Goal: Task Accomplishment & Management: Manage account settings

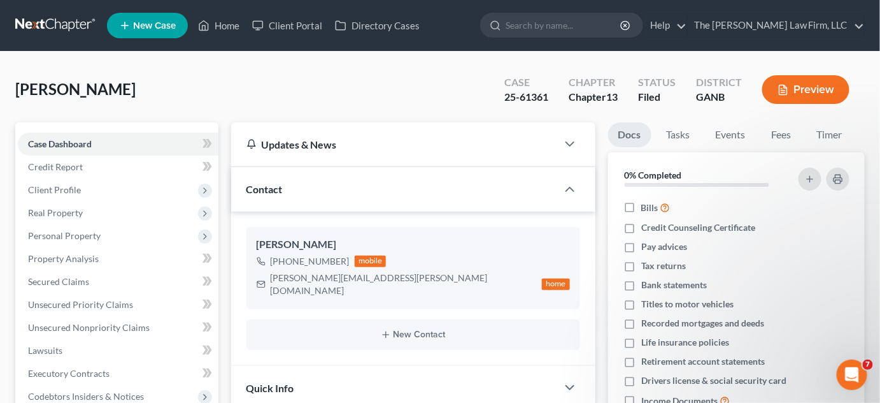
scroll to position [25, 0]
click at [565, 22] on input "search" at bounding box center [564, 25] width 117 height 24
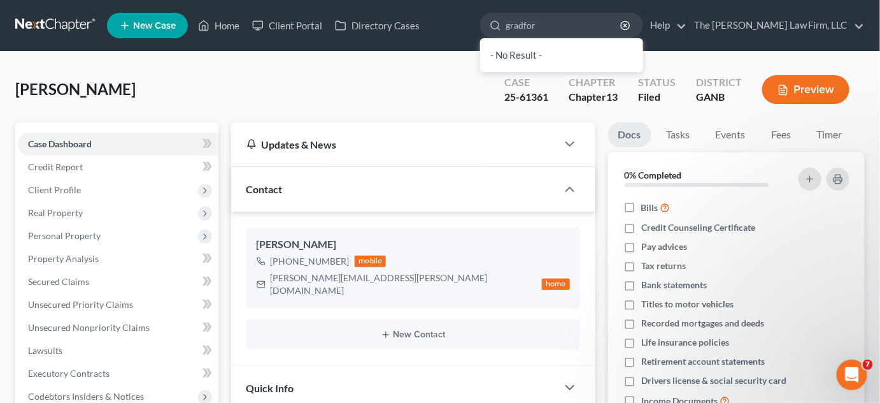
type input "gradford"
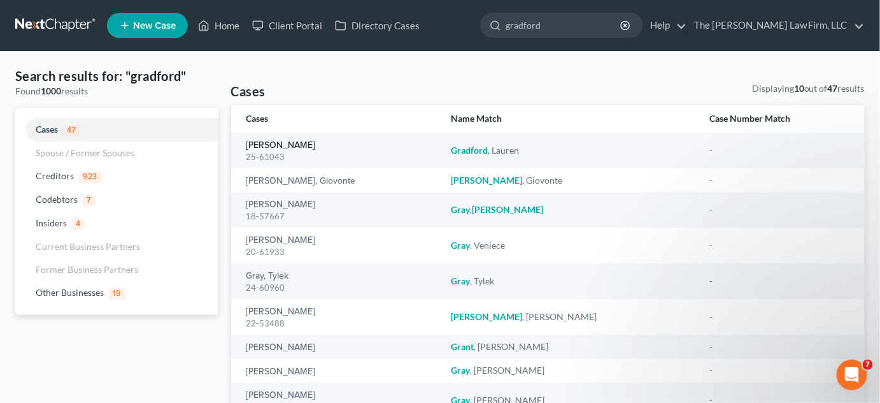
click at [255, 147] on link "[PERSON_NAME]" at bounding box center [281, 145] width 69 height 9
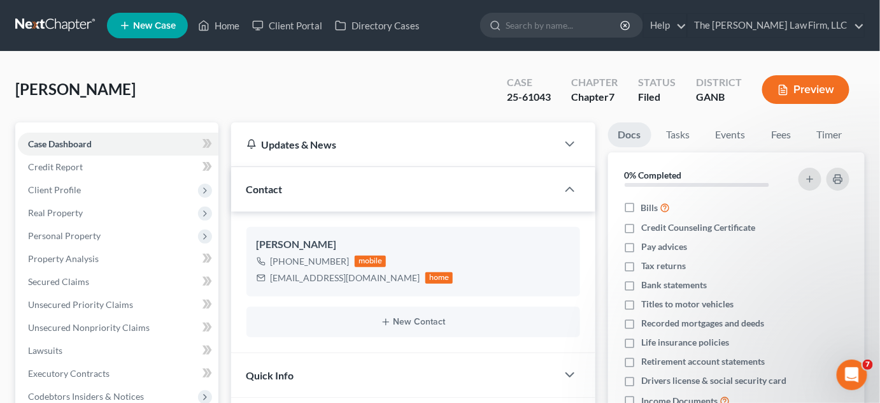
scroll to position [289, 0]
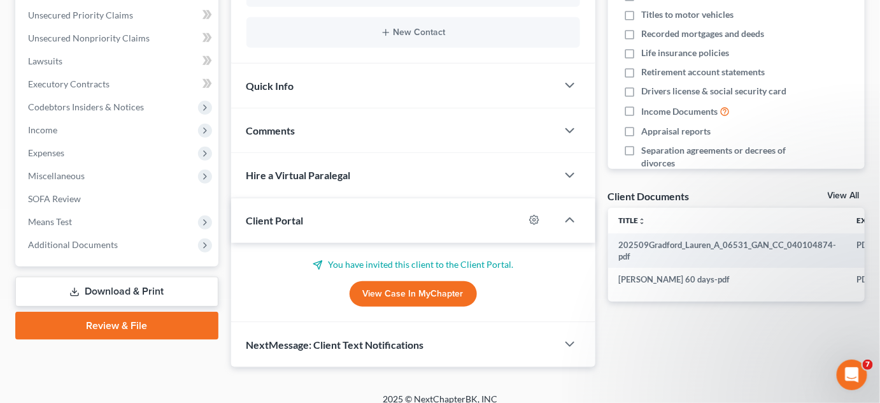
click at [92, 248] on span "Additional Documents" at bounding box center [73, 244] width 90 height 11
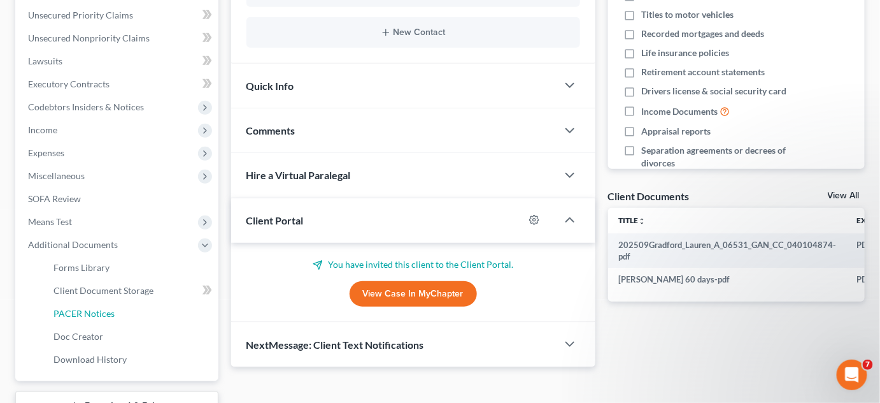
click at [85, 310] on span "PACER Notices" at bounding box center [84, 313] width 61 height 11
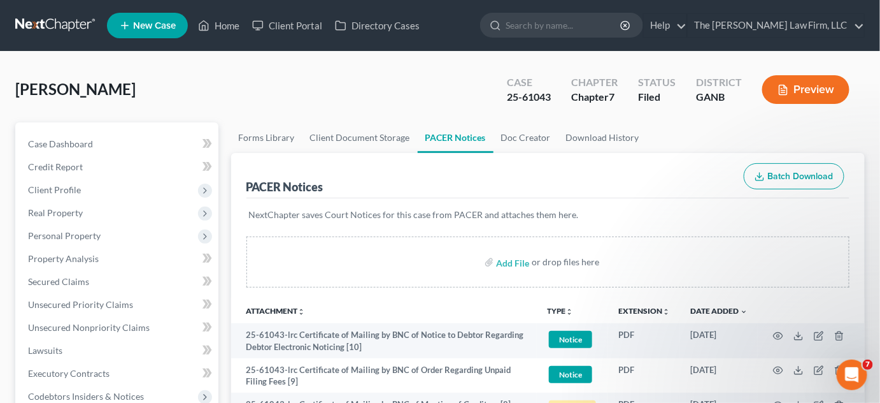
click at [32, 20] on link at bounding box center [56, 25] width 82 height 23
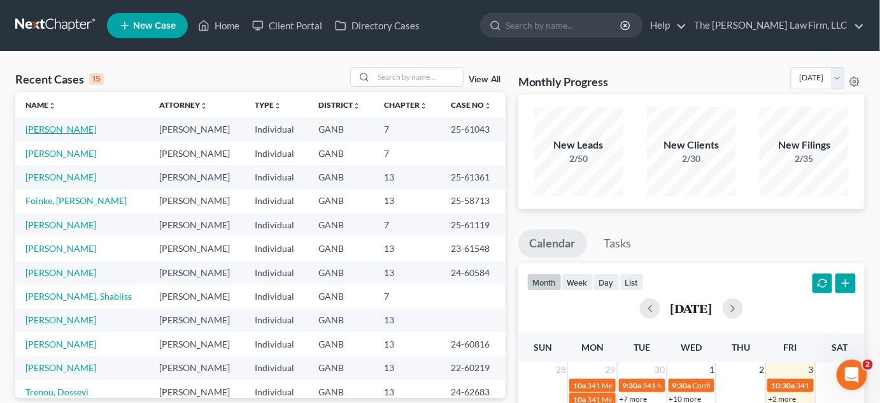
click at [76, 129] on link "[PERSON_NAME]" at bounding box center [60, 129] width 71 height 11
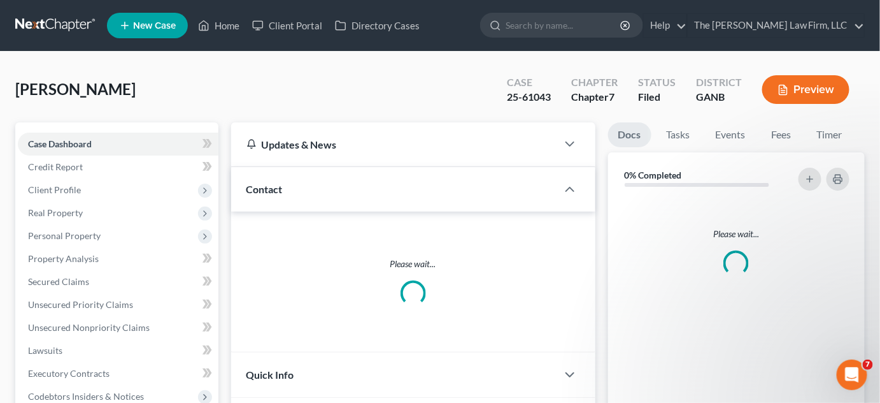
scroll to position [273, 0]
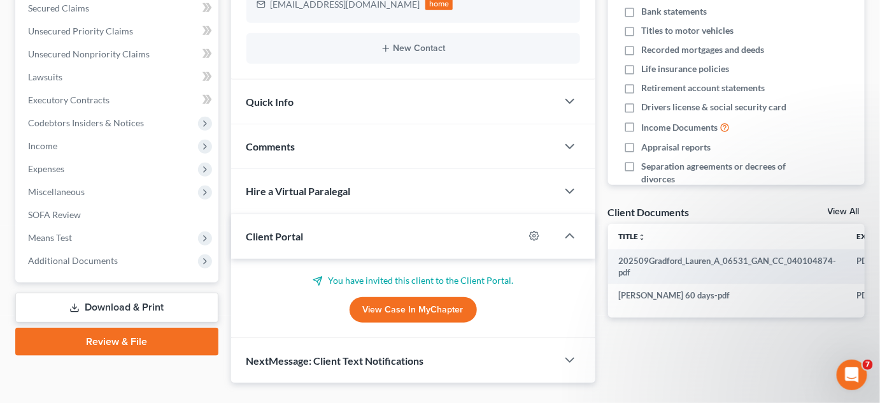
click at [59, 268] on span "Additional Documents" at bounding box center [118, 260] width 201 height 23
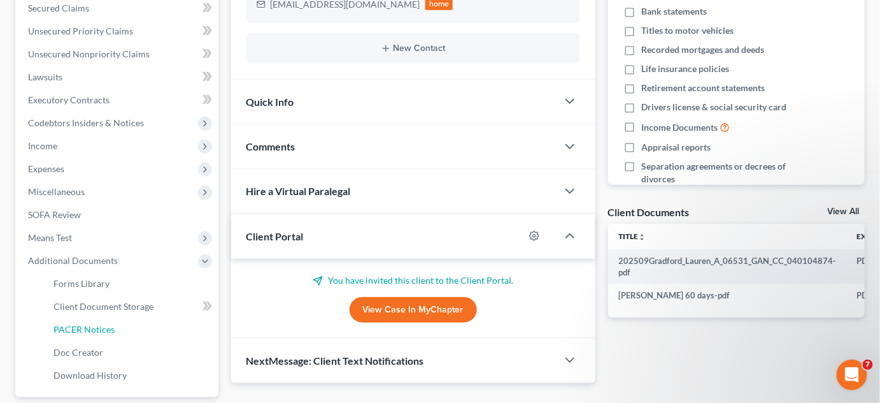
click at [75, 325] on span "PACER Notices" at bounding box center [84, 329] width 61 height 11
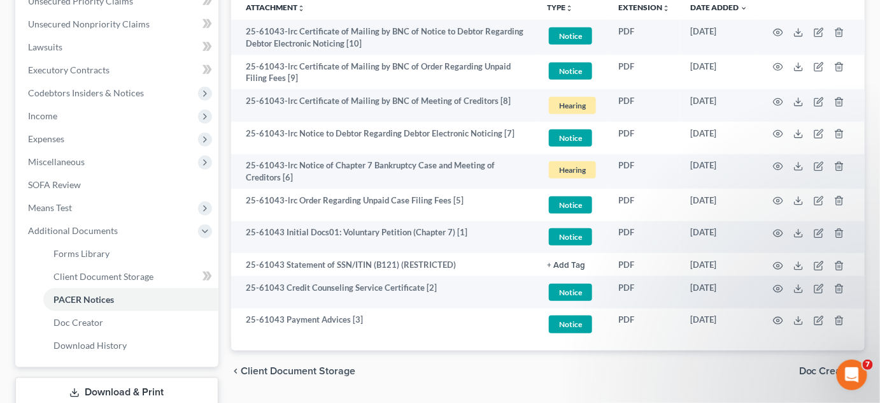
scroll to position [385, 0]
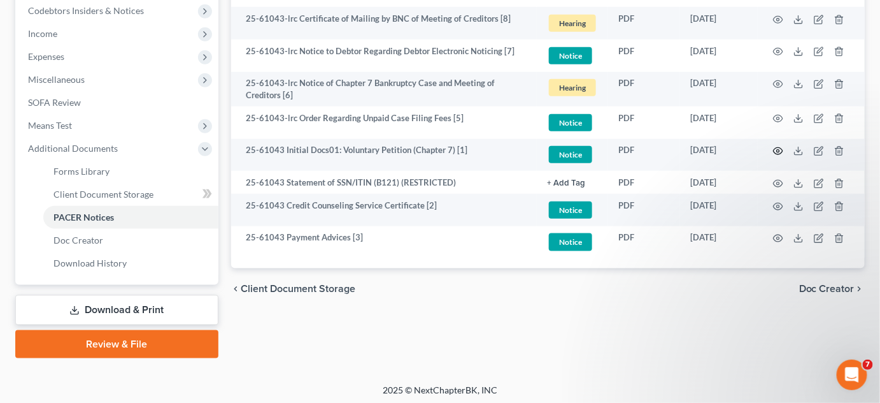
click at [779, 150] on icon "button" at bounding box center [778, 151] width 10 height 10
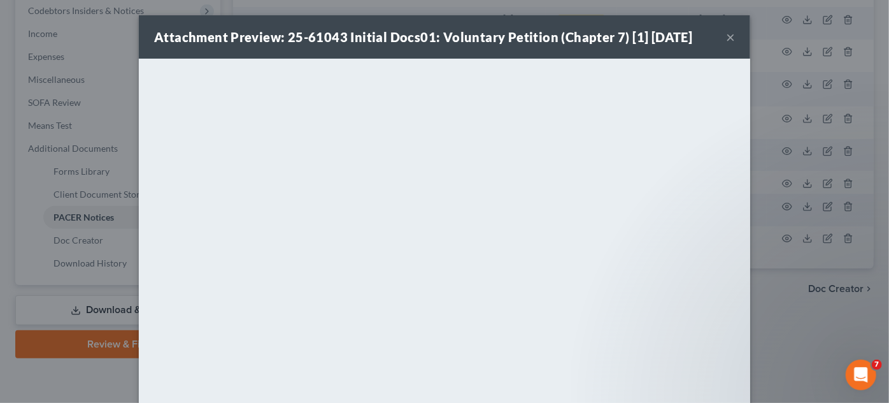
click at [759, 304] on div "Attachment Preview: 25-61043 Initial Docs01: Voluntary Petition (Chapter 7) [1]…" at bounding box center [444, 201] width 889 height 403
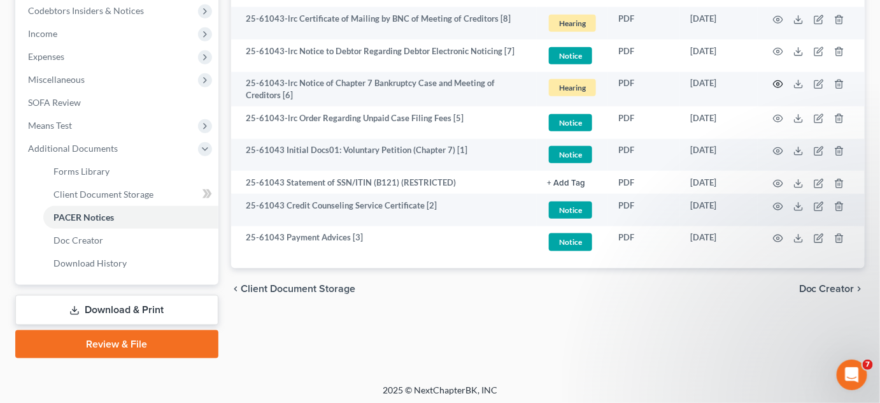
click at [778, 84] on icon "button" at bounding box center [778, 84] width 10 height 10
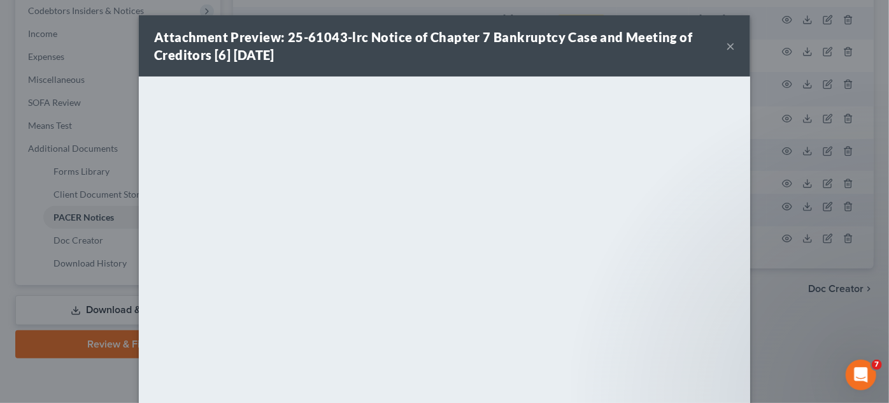
click at [796, 317] on div "Attachment Preview: 25-61043-lrc Notice of Chapter 7 Bankruptcy Case and Meetin…" at bounding box center [444, 201] width 889 height 403
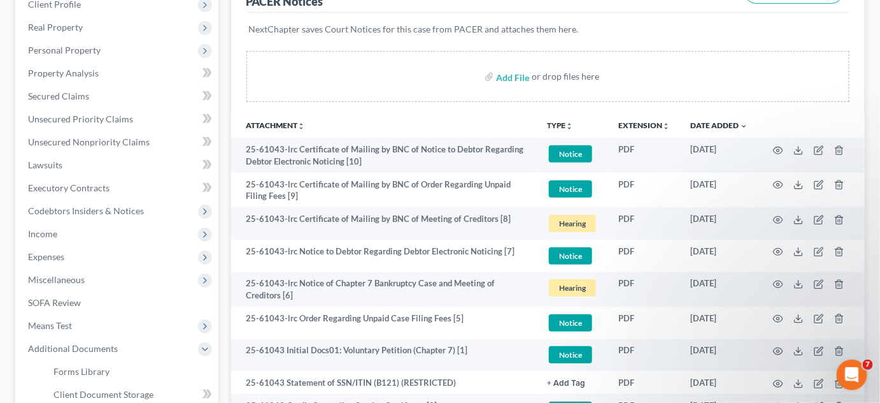
scroll to position [0, 0]
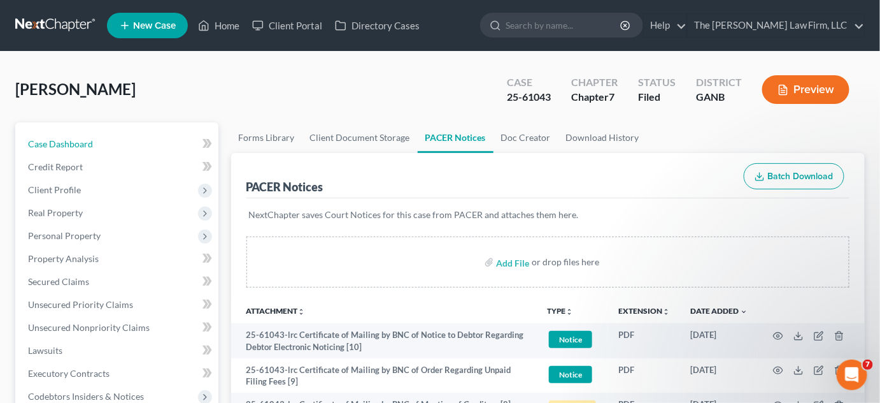
click at [78, 138] on span "Case Dashboard" at bounding box center [60, 143] width 65 height 11
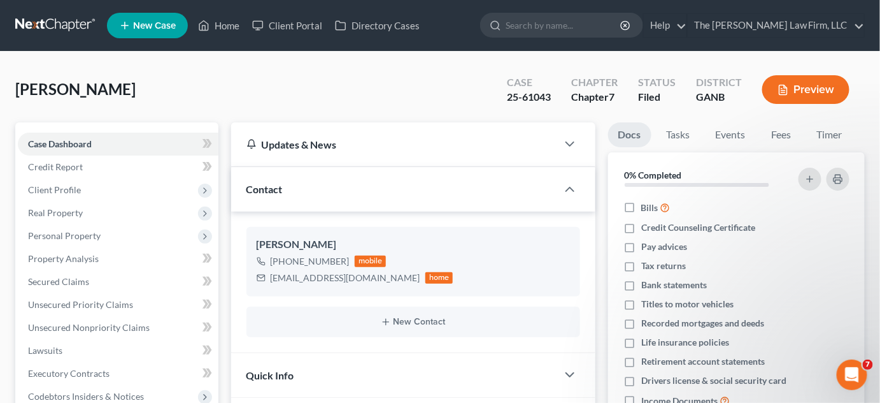
scroll to position [193, 0]
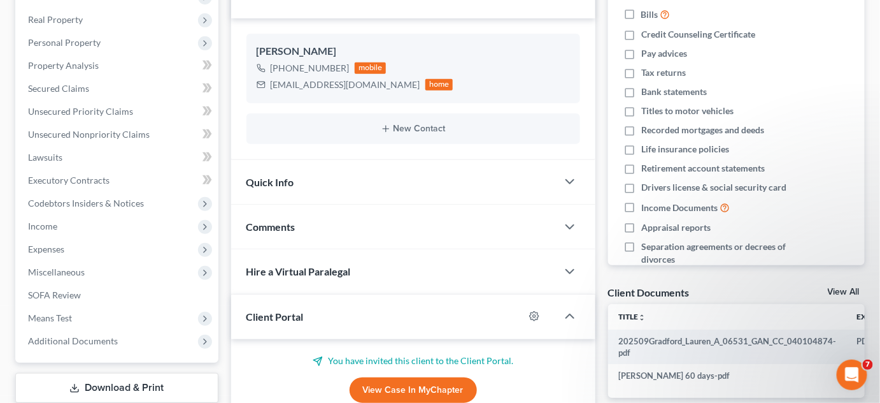
drag, startPoint x: 285, startPoint y: 230, endPoint x: 322, endPoint y: 250, distance: 41.9
click at [285, 229] on span "Comments" at bounding box center [271, 226] width 49 height 12
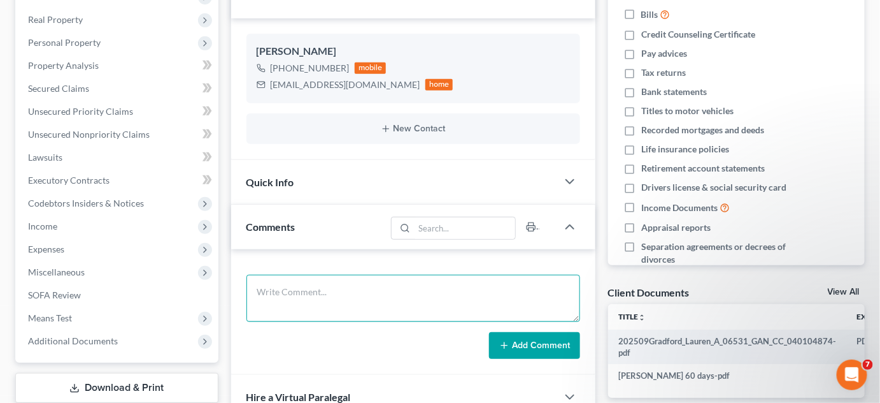
drag, startPoint x: 355, startPoint y: 287, endPoint x: 363, endPoint y: 285, distance: 7.8
click at [360, 287] on textarea at bounding box center [414, 298] width 334 height 47
type textarea "[PERSON_NAME]"
click at [505, 340] on icon at bounding box center [504, 345] width 10 height 10
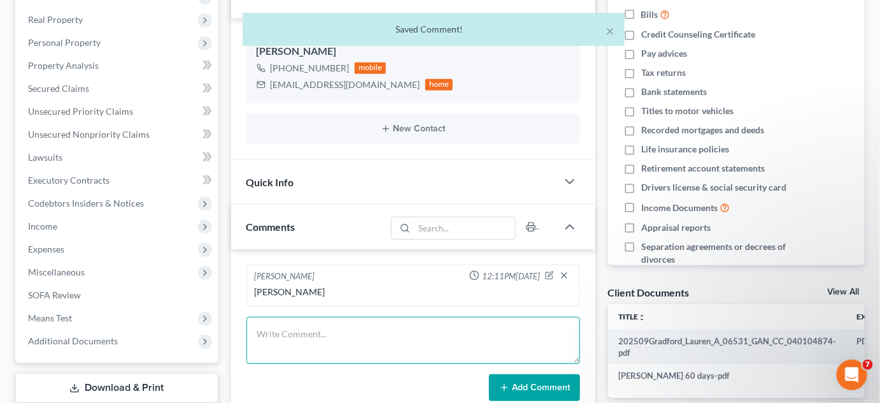
click at [446, 326] on textarea at bounding box center [414, 340] width 334 height 47
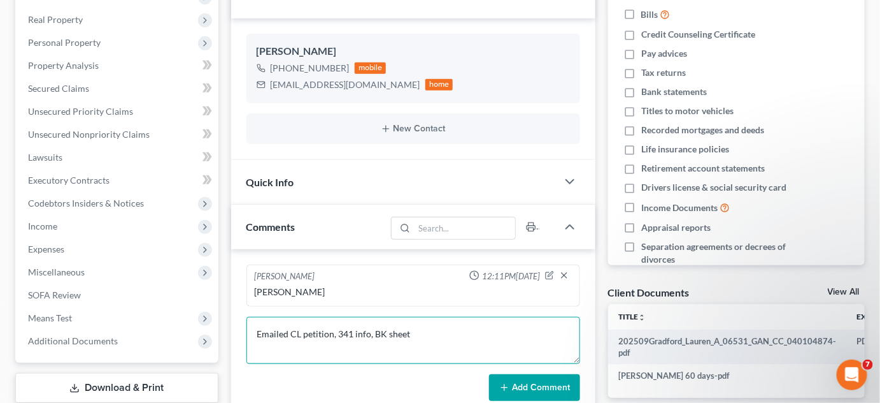
type textarea "Emailed CL petition, 341 info, BK sheet"
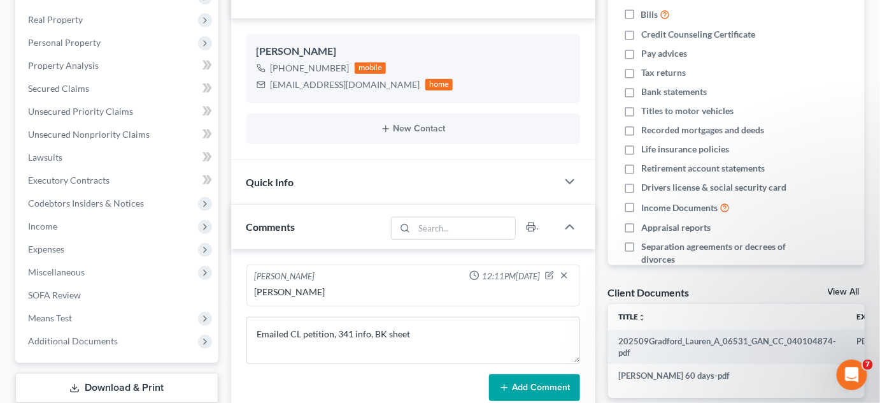
click at [529, 393] on button "Add Comment" at bounding box center [534, 387] width 91 height 27
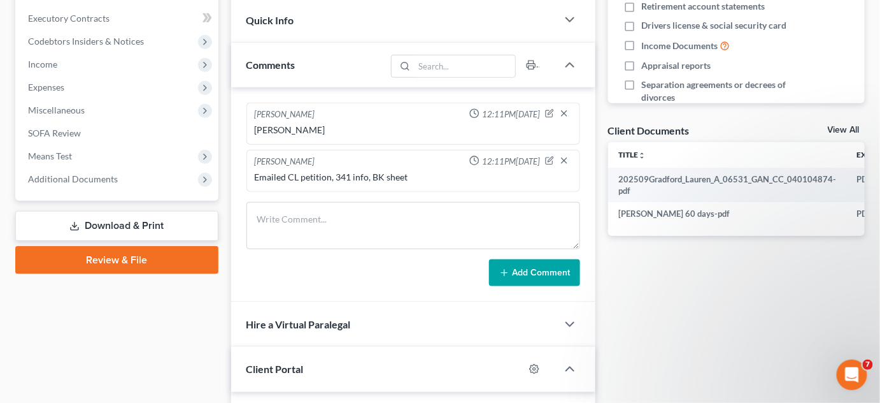
scroll to position [385, 0]
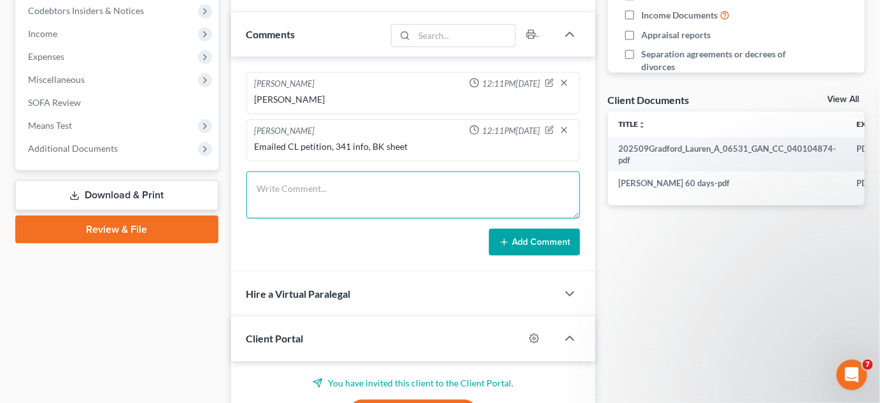
click at [365, 202] on textarea at bounding box center [414, 194] width 334 height 47
type textarea "Uploaded SSN, [GEOGRAPHIC_DATA], 2024 TR"
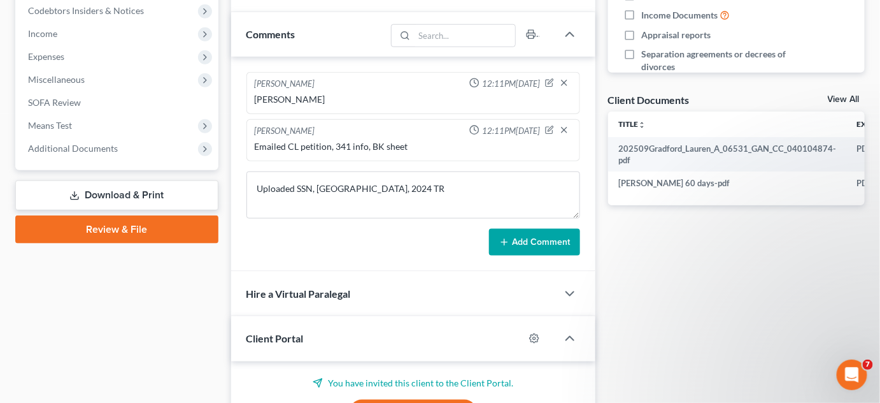
click at [554, 236] on button "Add Comment" at bounding box center [534, 242] width 91 height 27
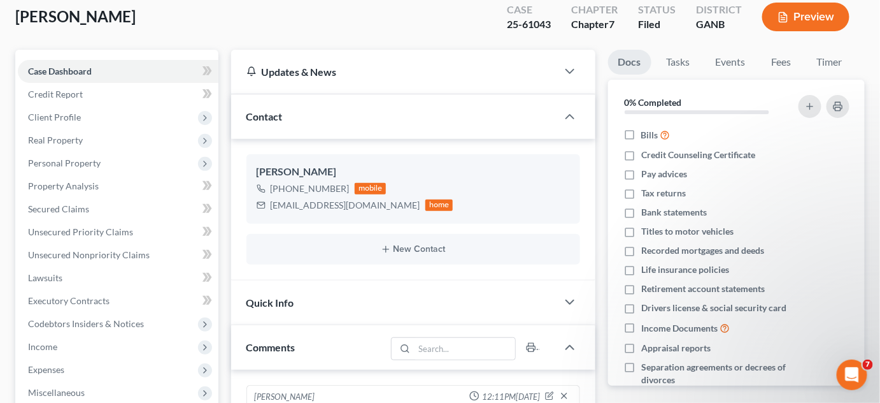
scroll to position [0, 0]
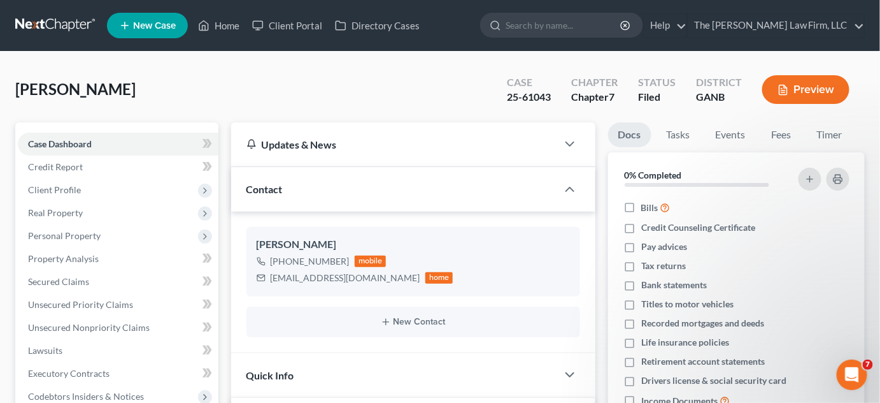
click at [564, 31] on input "search" at bounding box center [564, 25] width 117 height 24
type input "gamal"
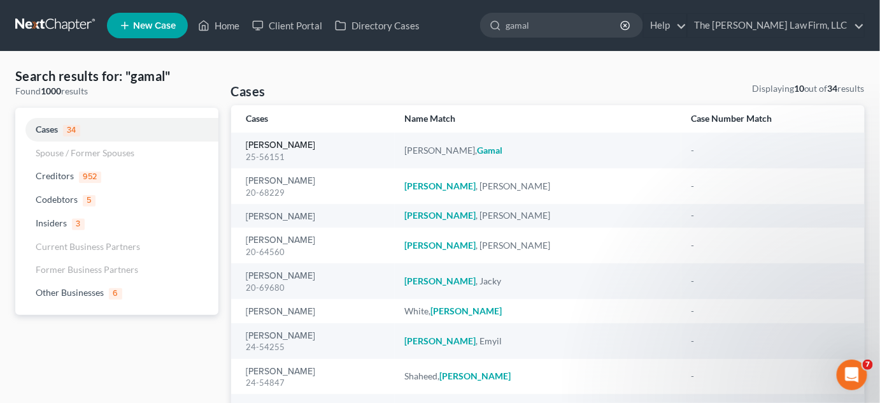
click at [291, 142] on link "[PERSON_NAME]" at bounding box center [281, 145] width 69 height 9
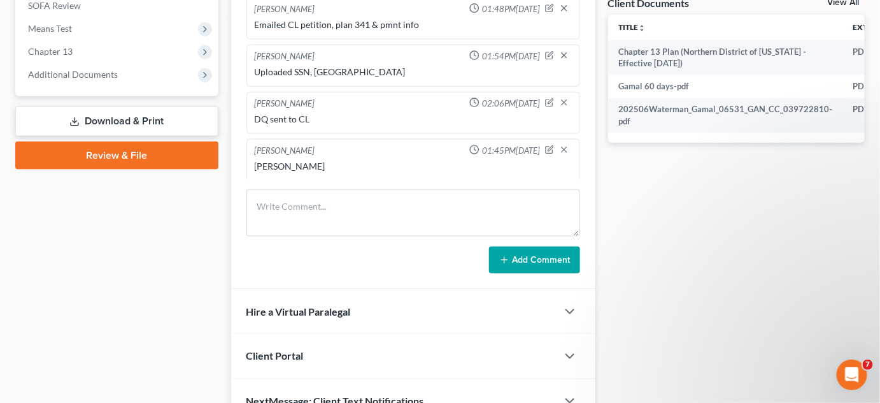
scroll to position [482, 0]
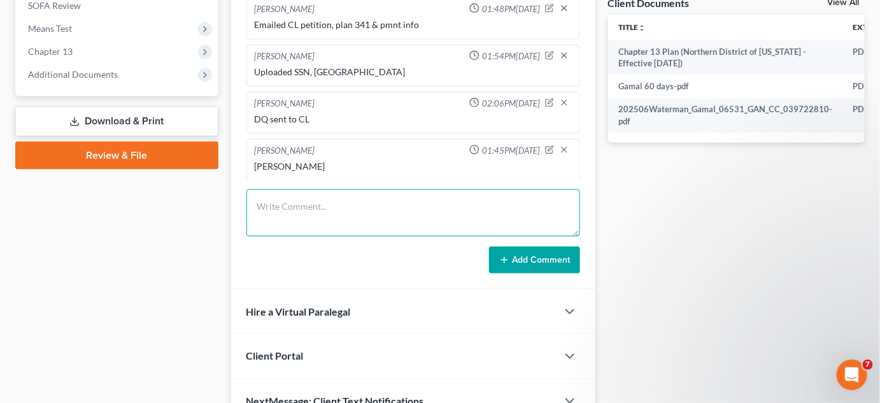
click at [352, 208] on textarea at bounding box center [414, 212] width 334 height 47
type textarea "Uploaded SSN, [GEOGRAPHIC_DATA]"
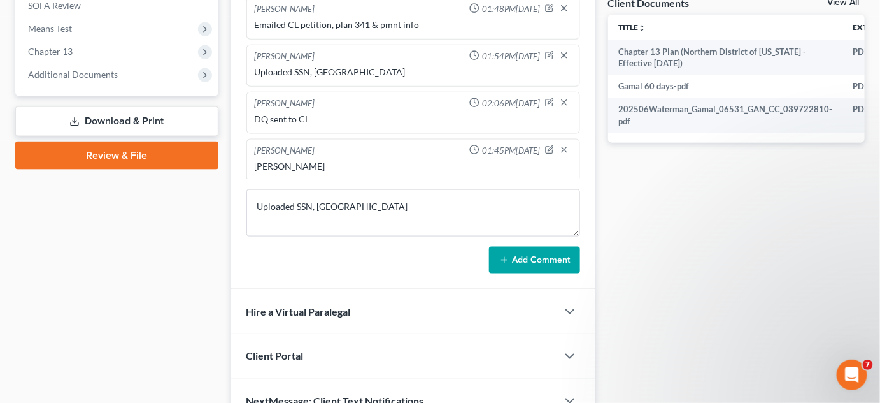
click at [561, 262] on button "Add Comment" at bounding box center [534, 260] width 91 height 27
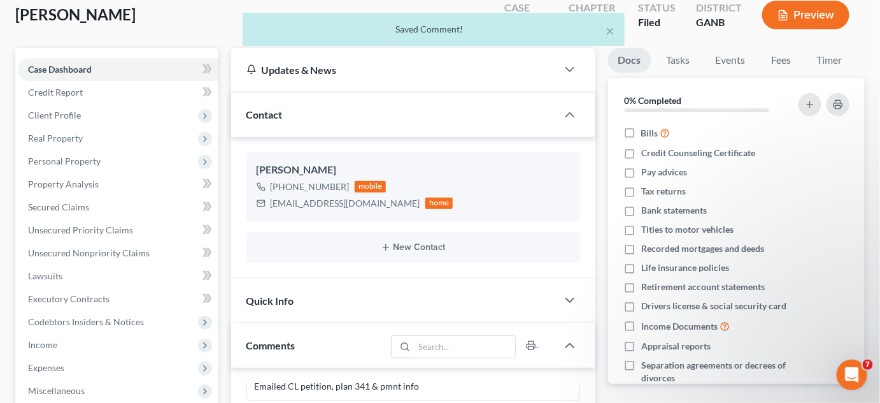
scroll to position [0, 0]
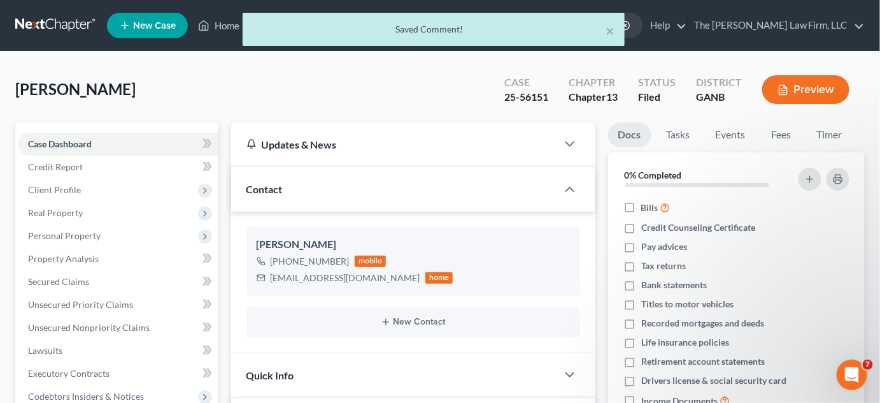
click at [656, 38] on div "× Saved Comment!" at bounding box center [434, 32] width 880 height 39
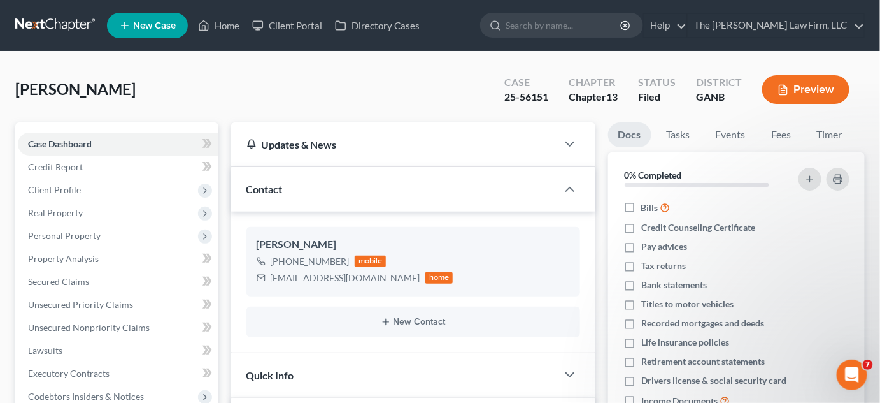
click at [622, 30] on input "search" at bounding box center [564, 25] width 117 height 24
type input "brown"
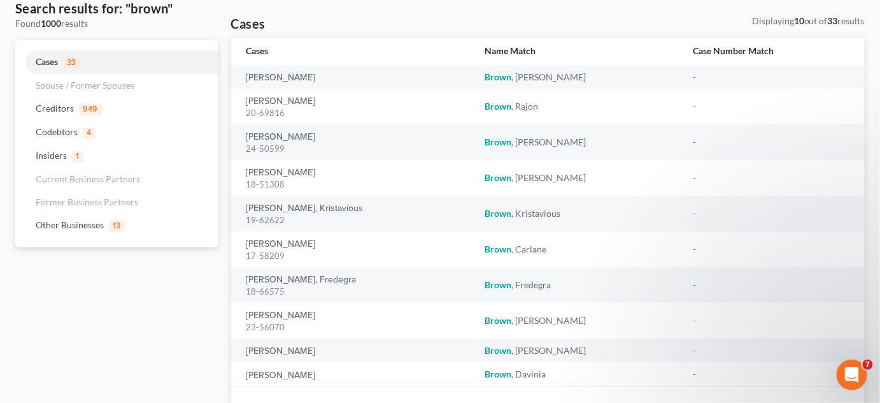
scroll to position [96, 0]
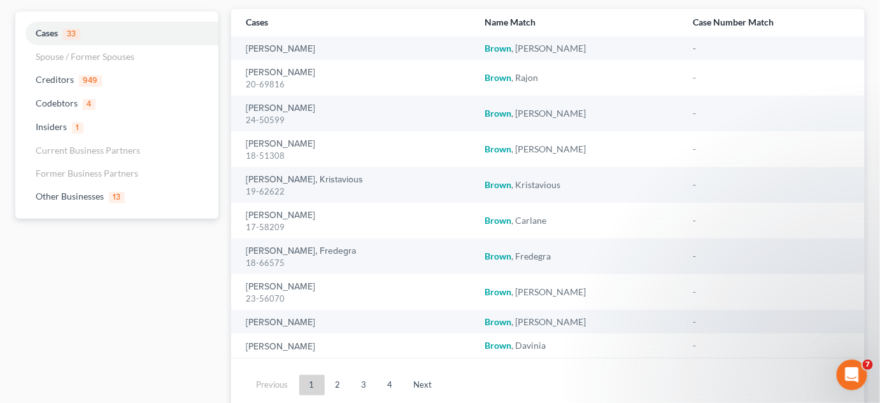
click at [336, 384] on link "2" at bounding box center [338, 385] width 25 height 20
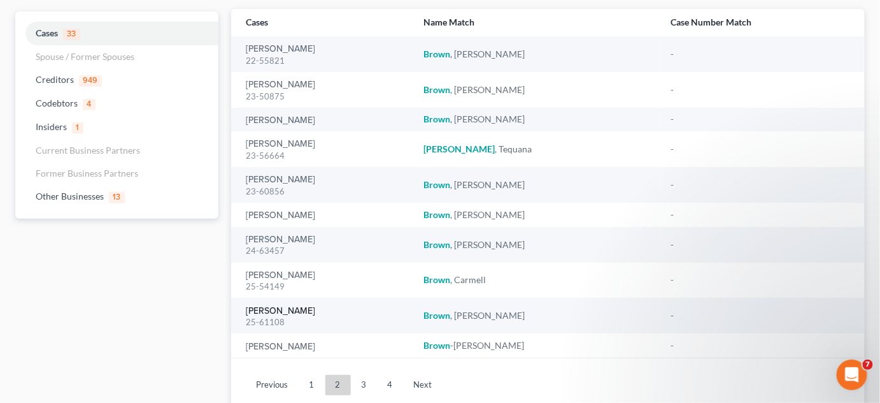
click at [263, 310] on link "[PERSON_NAME]" at bounding box center [281, 310] width 69 height 9
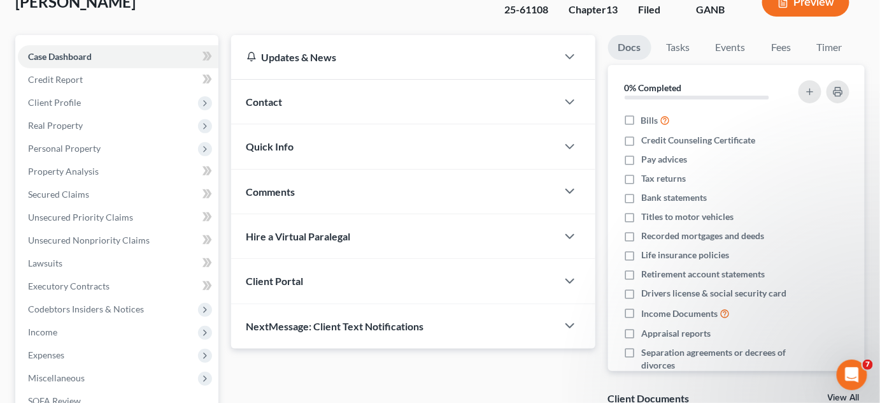
scroll to position [289, 0]
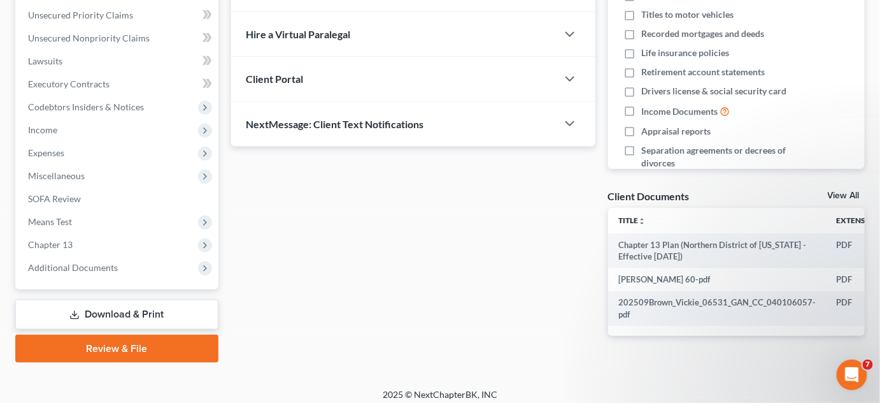
click at [111, 267] on span "Additional Documents" at bounding box center [73, 267] width 90 height 11
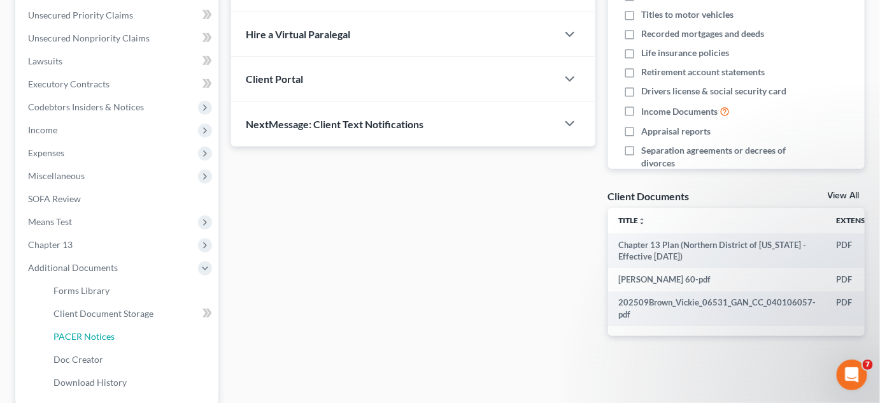
click at [105, 336] on span "PACER Notices" at bounding box center [84, 336] width 61 height 11
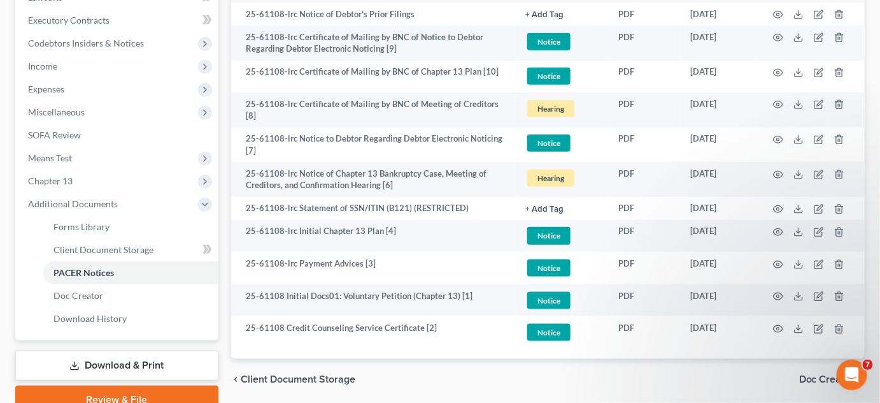
scroll to position [385, 0]
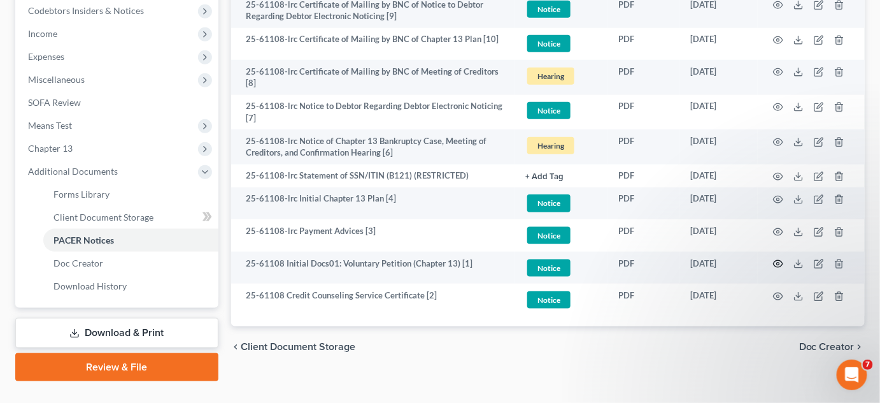
click at [780, 262] on circle "button" at bounding box center [778, 263] width 3 height 3
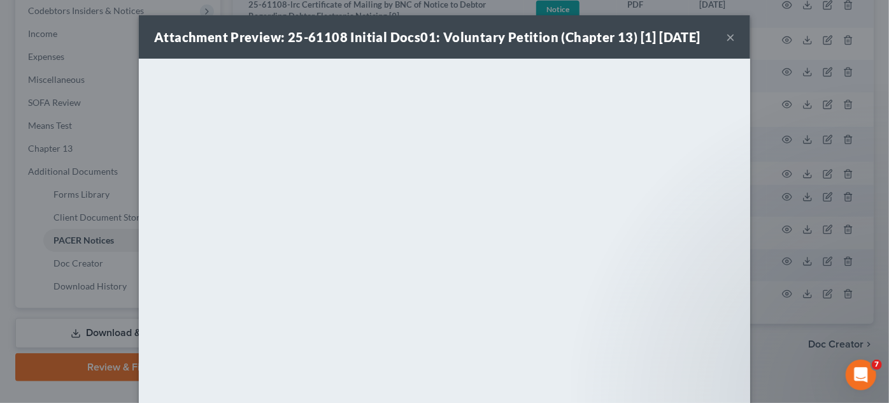
click at [880, 393] on div at bounding box center [880, 393] width 0 height 0
click at [780, 308] on div "Attachment Preview: 25-61108 Initial Docs01: Voluntary Petition (Chapter 13) [1…" at bounding box center [444, 201] width 889 height 403
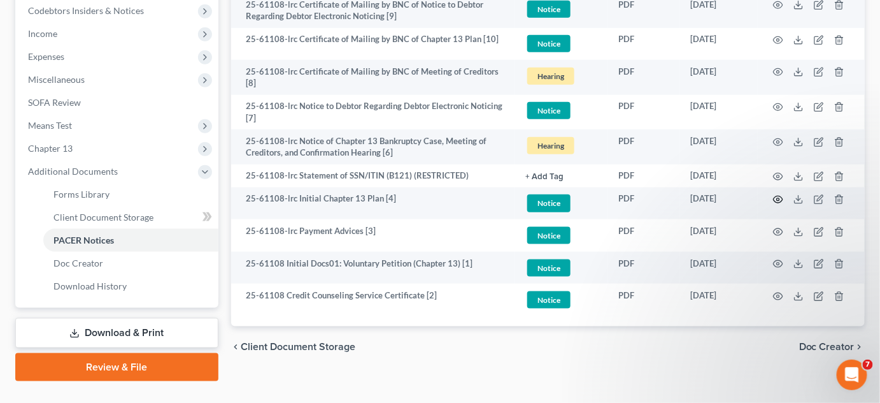
click at [780, 194] on icon "button" at bounding box center [778, 199] width 10 height 10
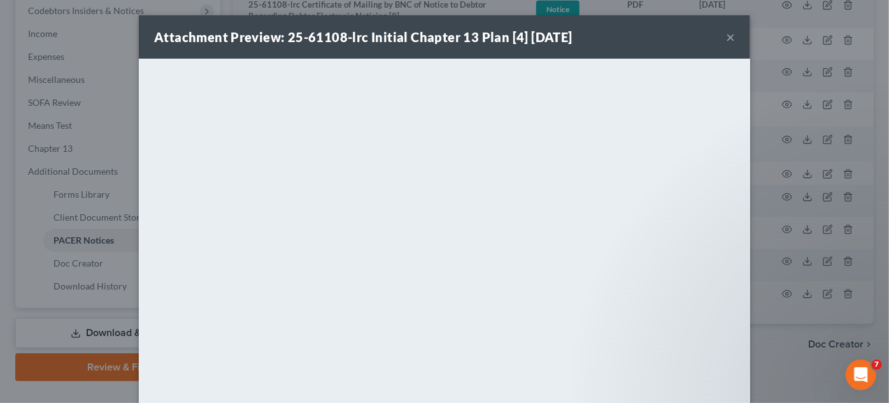
click at [784, 322] on div "Attachment Preview: 25-61108-lrc Initial Chapter 13 Plan [4] [DATE] × <object n…" at bounding box center [444, 201] width 889 height 403
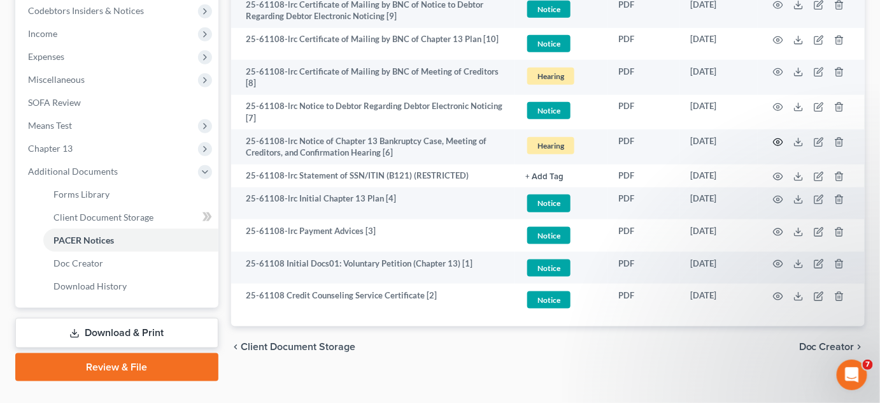
click at [775, 139] on icon "button" at bounding box center [779, 141] width 10 height 7
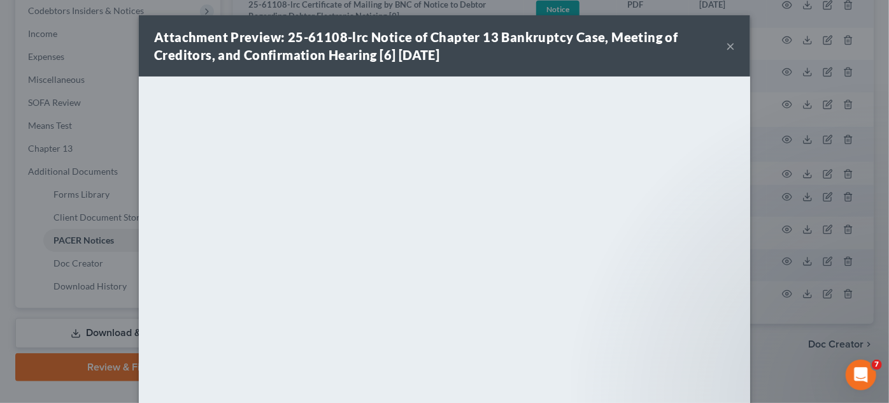
click at [759, 294] on div "Attachment Preview: 25-61108-lrc Notice of Chapter 13 Bankruptcy Case, Meeting …" at bounding box center [444, 201] width 889 height 403
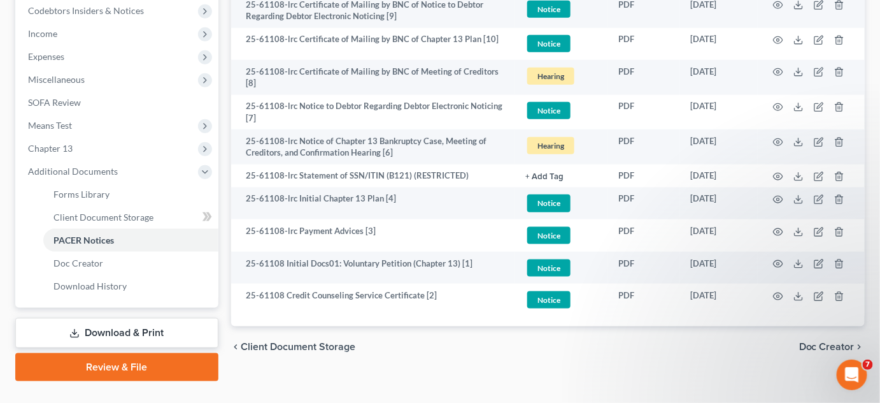
drag, startPoint x: 501, startPoint y: 377, endPoint x: 403, endPoint y: 341, distance: 103.8
click at [499, 376] on div "Forms Library Client Document Storage PACER Notices Doc Creator Download Histor…" at bounding box center [548, 59] width 647 height 644
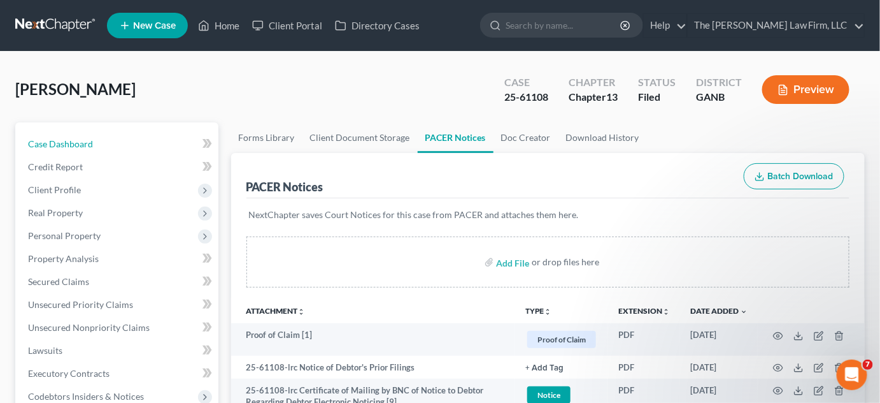
drag, startPoint x: 103, startPoint y: 143, endPoint x: 113, endPoint y: 146, distance: 11.3
click at [103, 143] on link "Case Dashboard" at bounding box center [118, 144] width 201 height 23
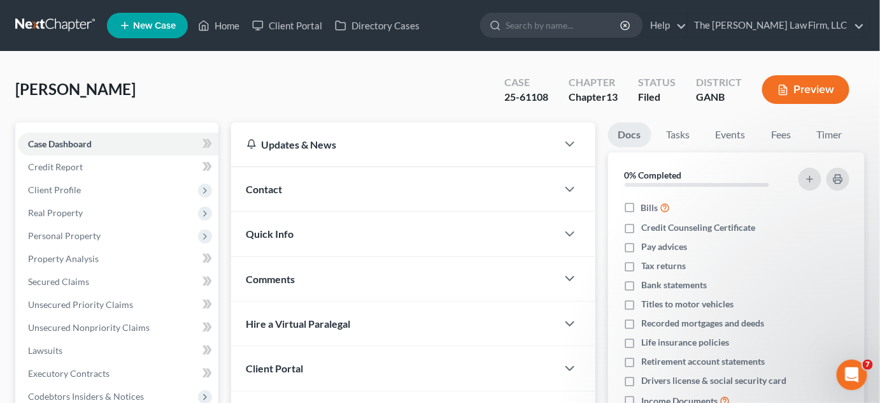
drag, startPoint x: 375, startPoint y: 195, endPoint x: 418, endPoint y: 206, distance: 44.2
click at [375, 195] on div "Contact" at bounding box center [394, 189] width 326 height 44
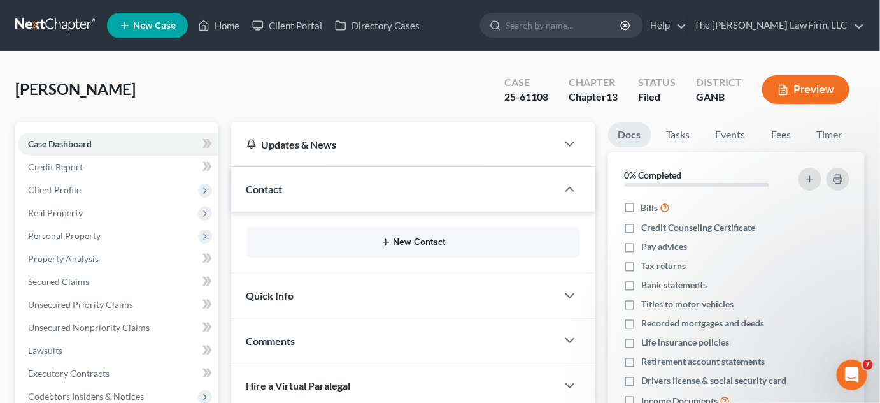
click at [419, 238] on button "New Contact" at bounding box center [413, 242] width 313 height 10
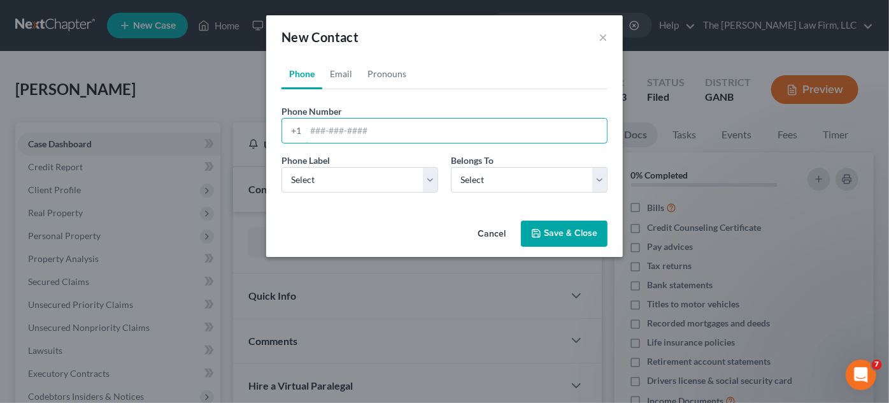
paste input "404) 781-1068‬"
click at [331, 129] on input "404) 781-1068‬" at bounding box center [456, 130] width 301 height 24
type input "[PHONE_NUMBER]‬"
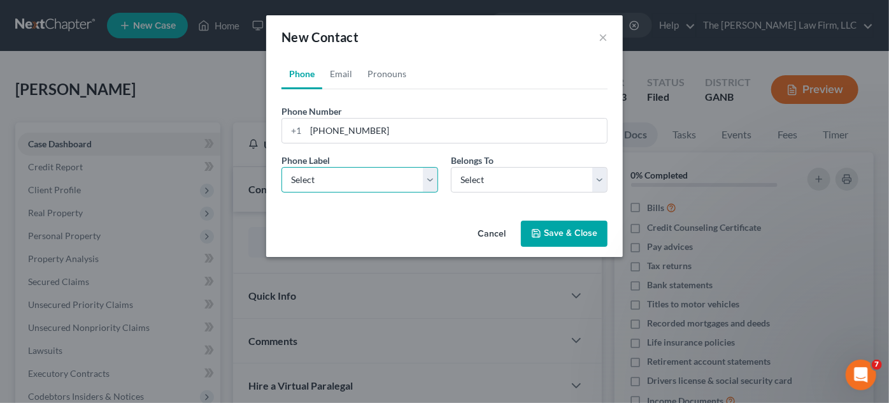
drag, startPoint x: 319, startPoint y: 177, endPoint x: 324, endPoint y: 188, distance: 12.3
click at [319, 178] on select "Select Mobile Home Work Other" at bounding box center [360, 179] width 157 height 25
select select "0"
click at [282, 167] on select "Select Mobile Home Work Other" at bounding box center [360, 179] width 157 height 25
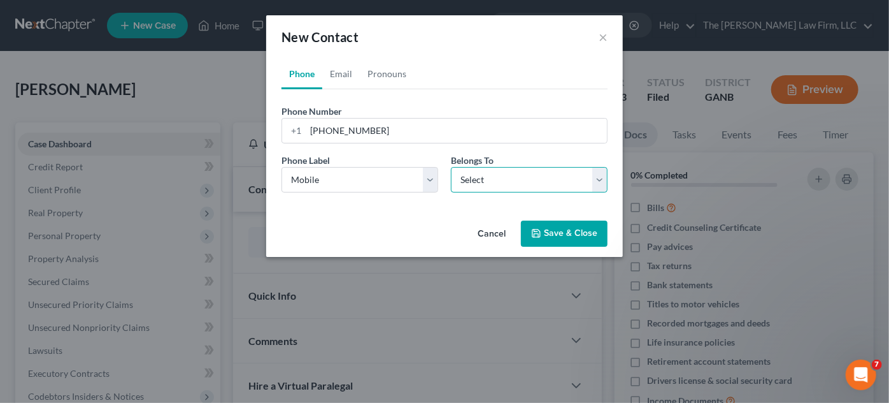
drag, startPoint x: 513, startPoint y: 171, endPoint x: 509, endPoint y: 189, distance: 18.2
click at [513, 171] on select "Select Client Other" at bounding box center [529, 179] width 157 height 25
click at [451, 167] on select "Select Client Other" at bounding box center [529, 179] width 157 height 25
click at [333, 73] on link "Email" at bounding box center [341, 74] width 38 height 31
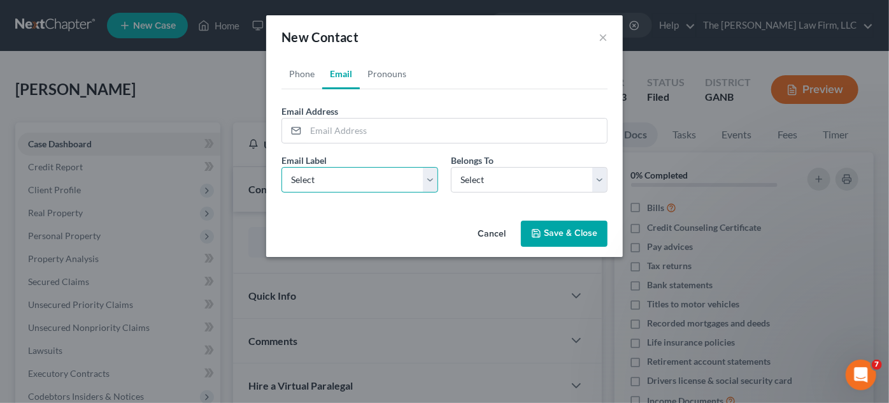
drag, startPoint x: 357, startPoint y: 169, endPoint x: 362, endPoint y: 187, distance: 19.0
click at [357, 169] on select "Select Home Work Other" at bounding box center [360, 179] width 157 height 25
select select "0"
click at [282, 167] on select "Select Home Work Other" at bounding box center [360, 179] width 157 height 25
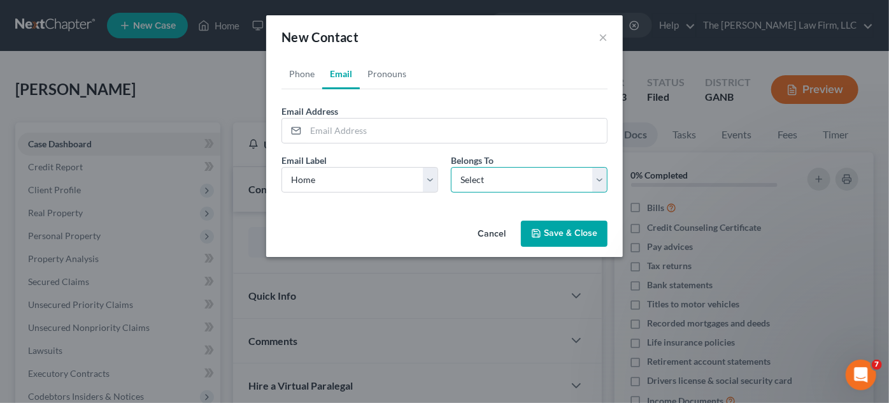
drag, startPoint x: 512, startPoint y: 174, endPoint x: 515, endPoint y: 189, distance: 15.0
click at [512, 175] on select "Select Client Other" at bounding box center [529, 179] width 157 height 25
click at [451, 167] on select "Select Client Other" at bounding box center [529, 179] width 157 height 25
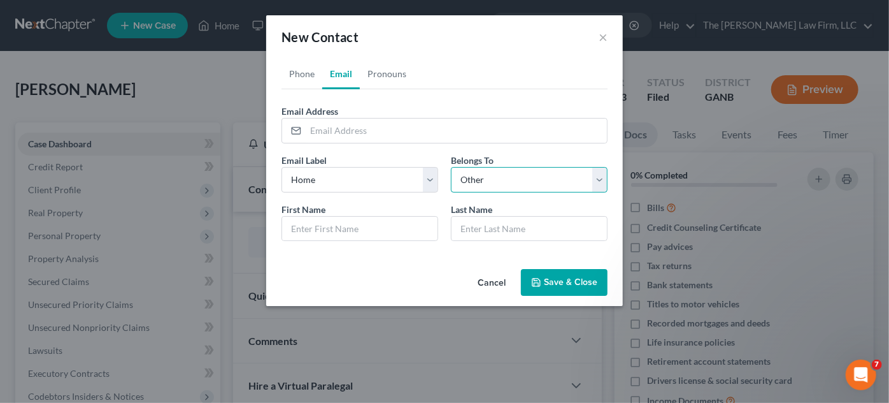
click at [496, 180] on select "Select Client Other" at bounding box center [529, 179] width 157 height 25
select select "0"
click at [451, 167] on select "Select Client Other" at bounding box center [529, 179] width 157 height 25
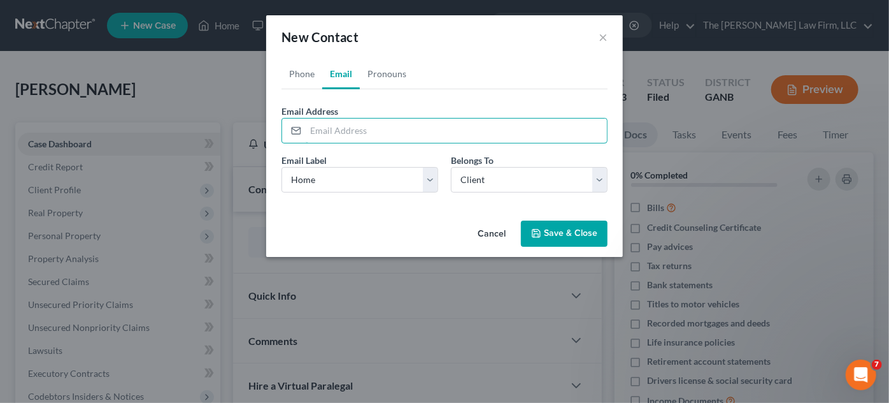
paste input "[EMAIL_ADDRESS][DOMAIN_NAME]"
type input "[EMAIL_ADDRESS][DOMAIN_NAME]"
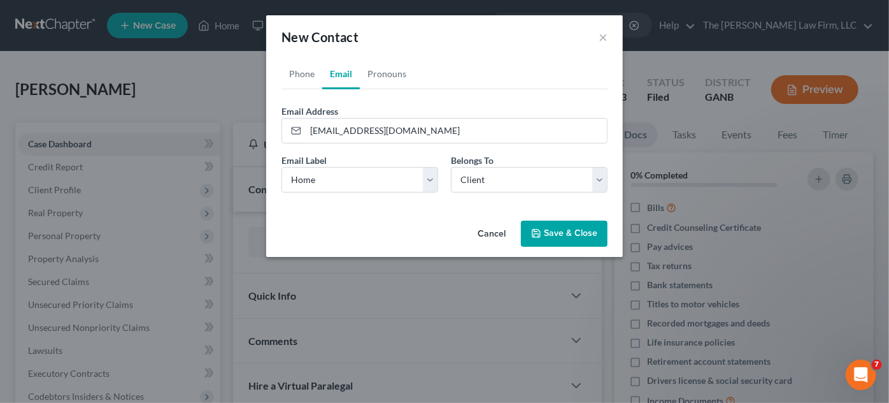
click at [534, 231] on icon "button" at bounding box center [536, 233] width 10 height 10
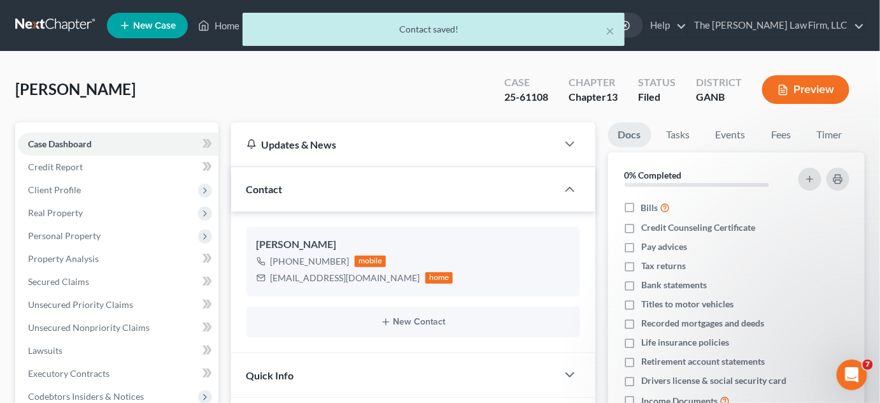
scroll to position [289, 0]
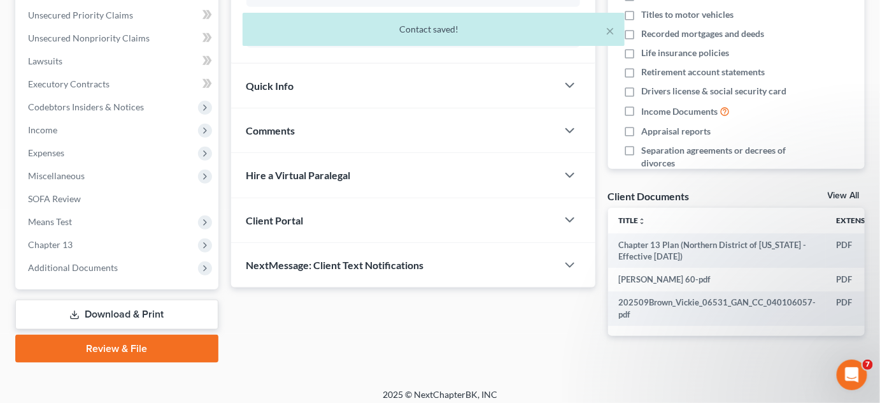
drag, startPoint x: 278, startPoint y: 132, endPoint x: 353, endPoint y: 197, distance: 99.3
click at [278, 132] on span "Comments" at bounding box center [271, 130] width 49 height 12
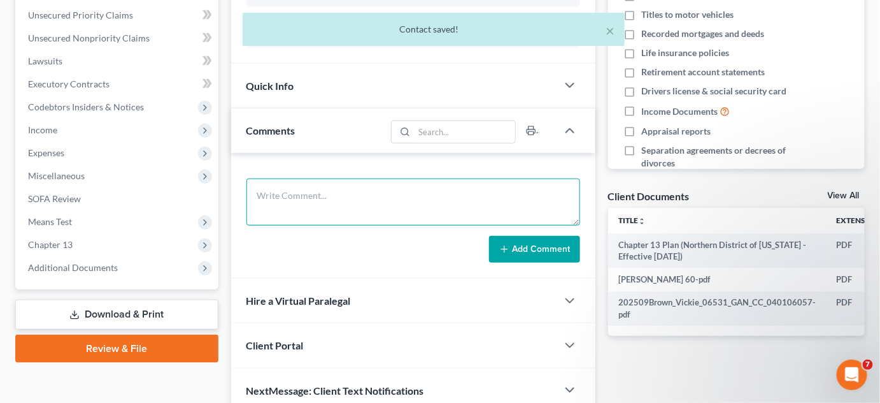
drag, startPoint x: 331, startPoint y: 201, endPoint x: 344, endPoint y: 191, distance: 15.9
click at [334, 196] on textarea at bounding box center [414, 201] width 334 height 47
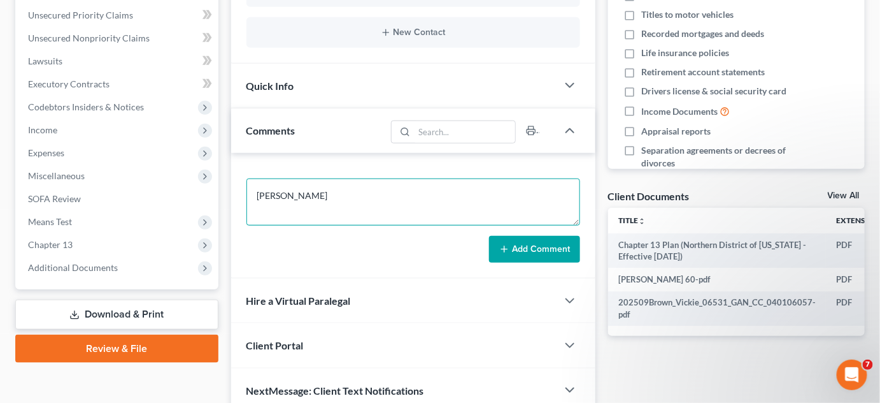
type textarea "[PERSON_NAME]"
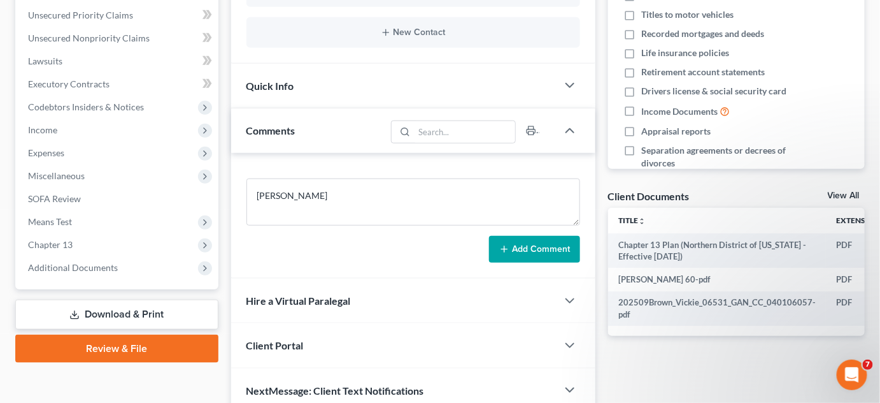
drag, startPoint x: 527, startPoint y: 241, endPoint x: 617, endPoint y: 399, distance: 181.4
click at [528, 242] on button "Add Comment" at bounding box center [534, 249] width 91 height 27
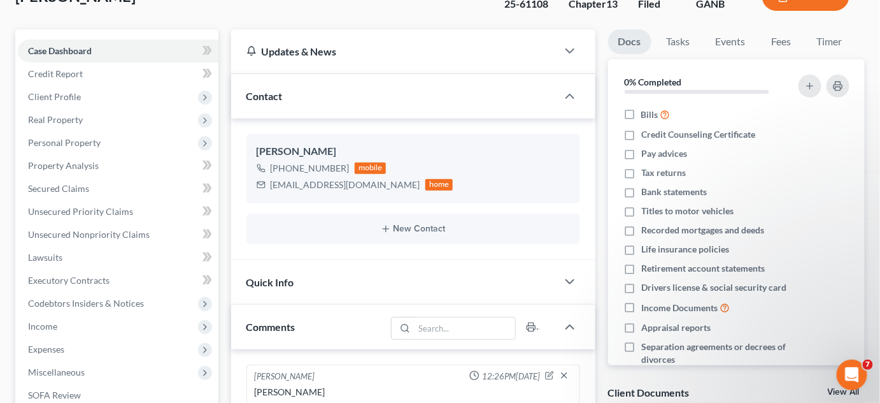
scroll to position [193, 0]
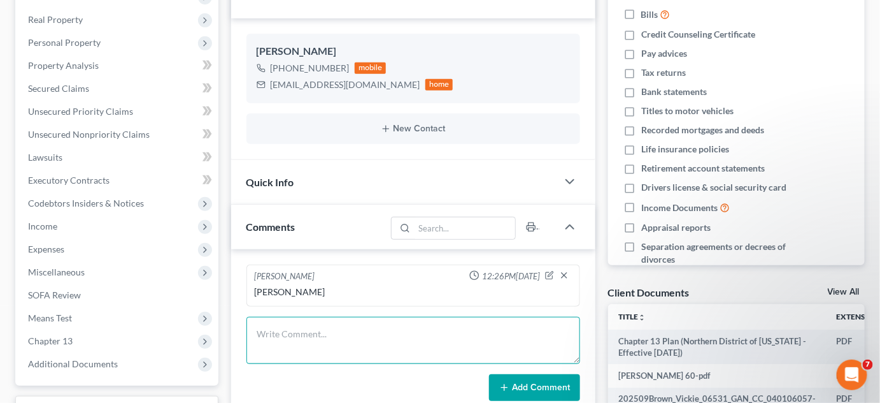
click at [308, 328] on textarea at bounding box center [414, 340] width 334 height 47
click at [336, 332] on textarea "Emailed CL petition, lan 341 & pmnt info" at bounding box center [414, 340] width 334 height 47
type textarea "Emailed CL petition, plan 341 & pmnt info"
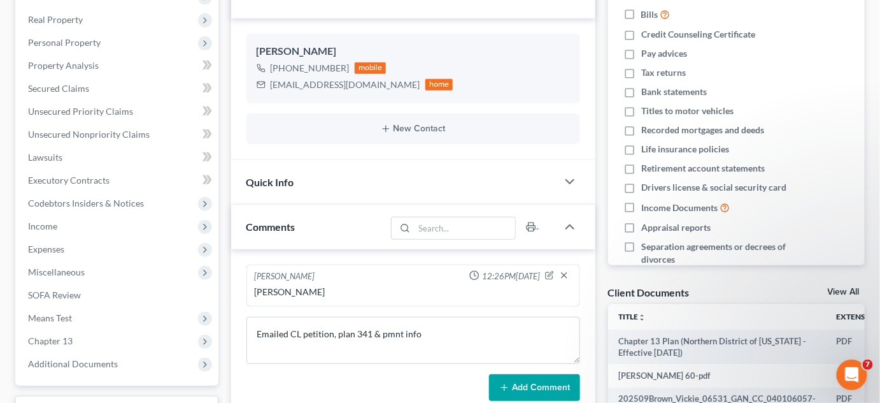
click at [533, 385] on button "Add Comment" at bounding box center [534, 387] width 91 height 27
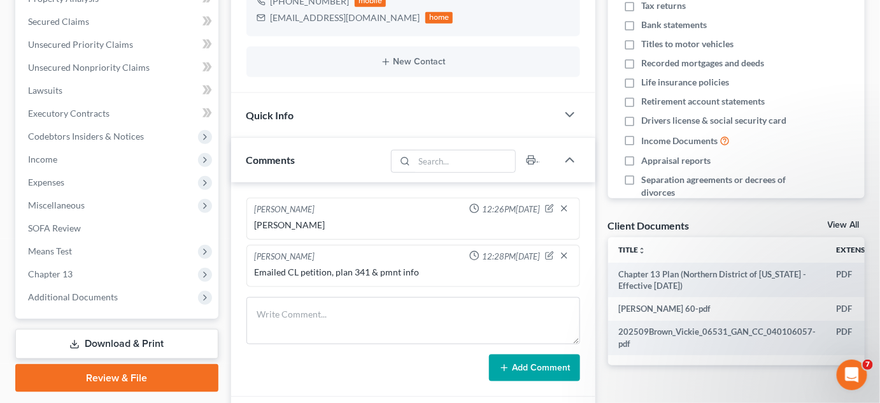
scroll to position [289, 0]
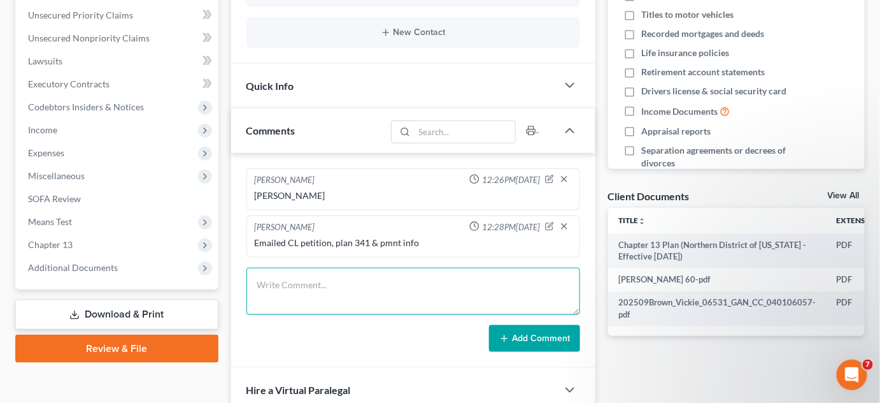
drag, startPoint x: 343, startPoint y: 282, endPoint x: 346, endPoint y: 270, distance: 12.4
click at [345, 279] on textarea at bounding box center [414, 291] width 334 height 47
type textarea "Uploaded SSN, [GEOGRAPHIC_DATA]"
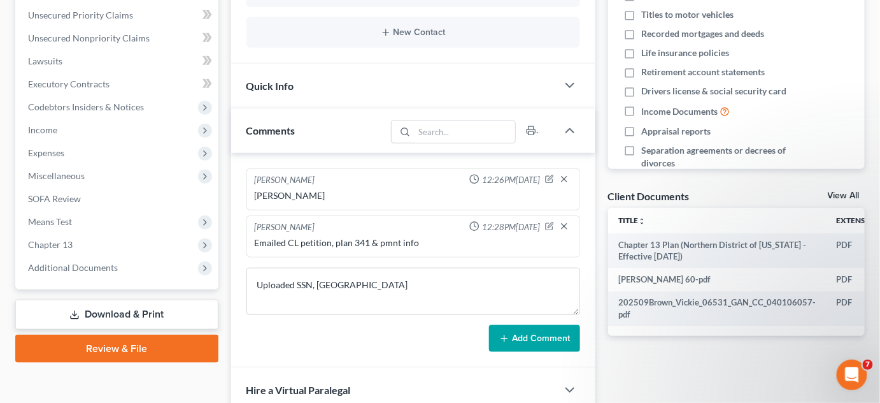
click at [523, 343] on button "Add Comment" at bounding box center [534, 338] width 91 height 27
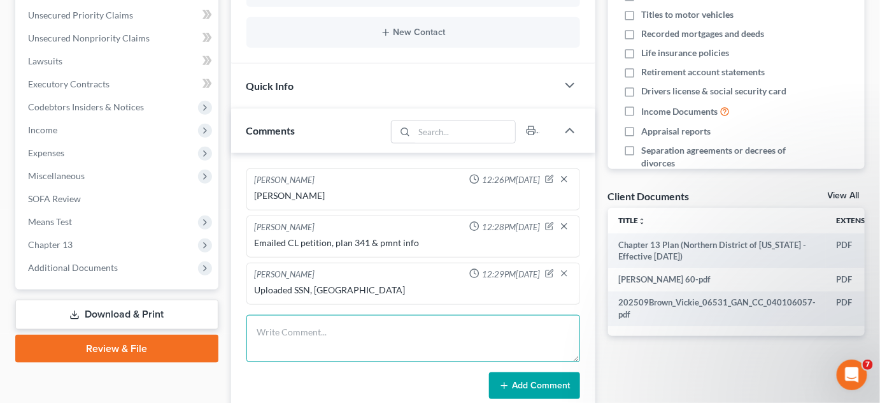
drag, startPoint x: 306, startPoint y: 334, endPoint x: 306, endPoint y: 324, distance: 10.8
click at [306, 334] on textarea at bounding box center [414, 338] width 334 height 47
type textarea "Uploaded 2024 TR"
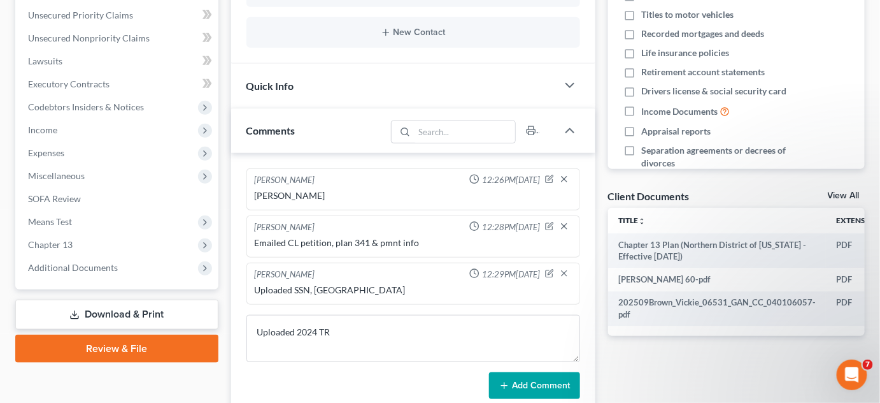
click at [525, 381] on button "Add Comment" at bounding box center [534, 385] width 91 height 27
click at [497, 378] on button "Add Comment" at bounding box center [534, 385] width 91 height 27
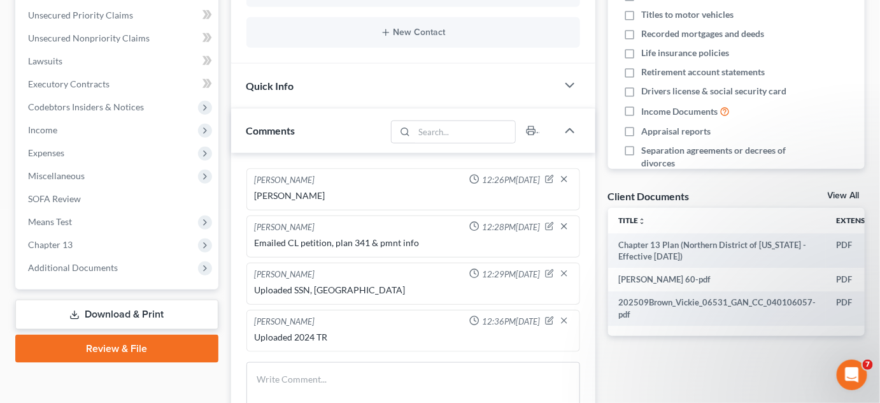
scroll to position [0, 0]
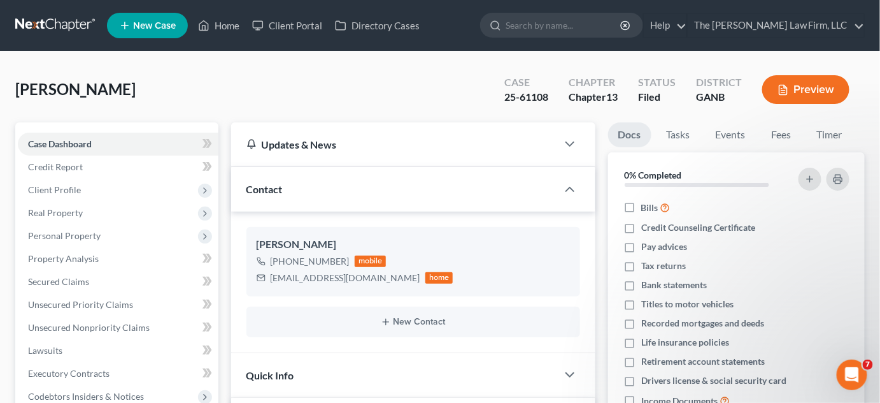
click at [556, 17] on input "search" at bounding box center [564, 25] width 117 height 24
type input "[PERSON_NAME]"
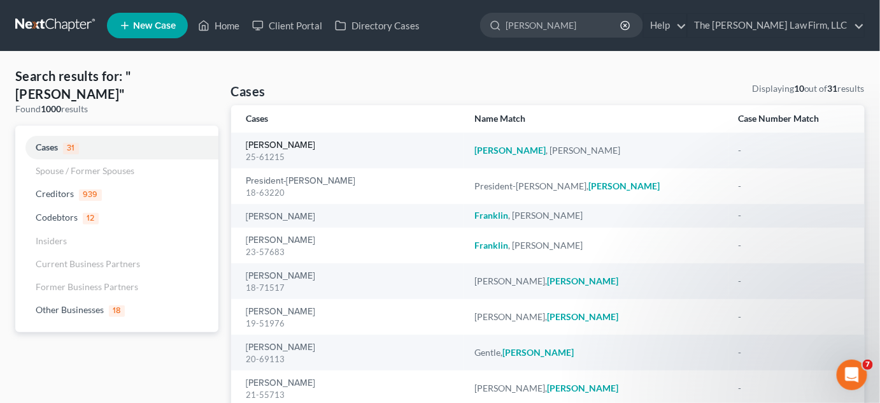
click at [253, 145] on link "[PERSON_NAME]" at bounding box center [281, 145] width 69 height 9
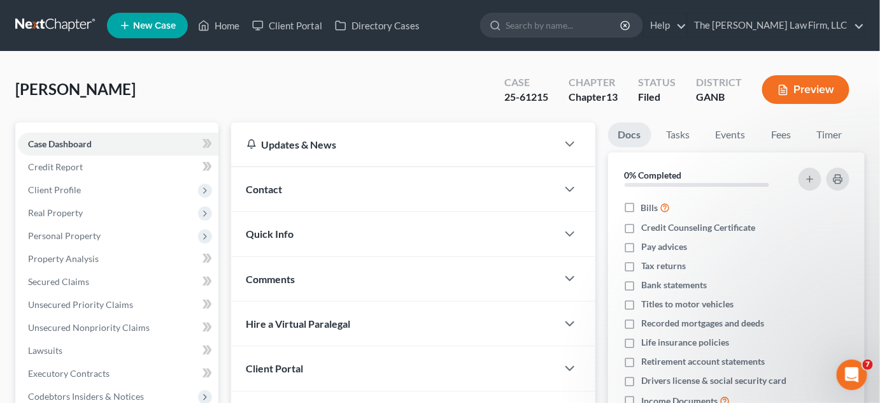
scroll to position [311, 0]
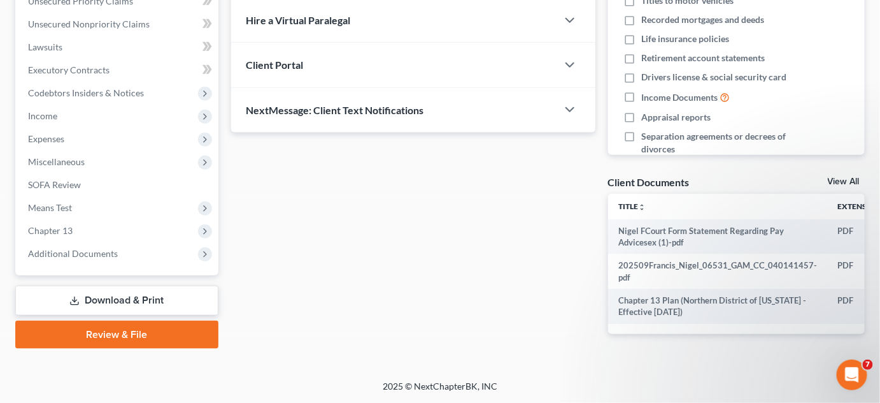
click at [78, 248] on span "Additional Documents" at bounding box center [73, 253] width 90 height 11
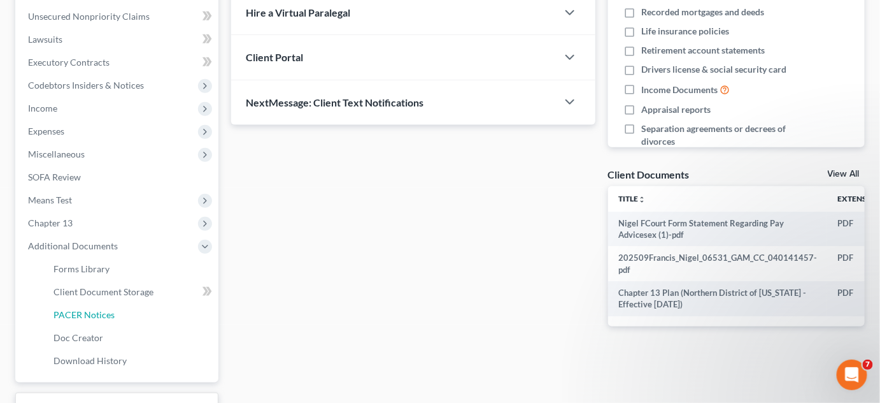
click at [73, 320] on link "PACER Notices" at bounding box center [130, 314] width 175 height 23
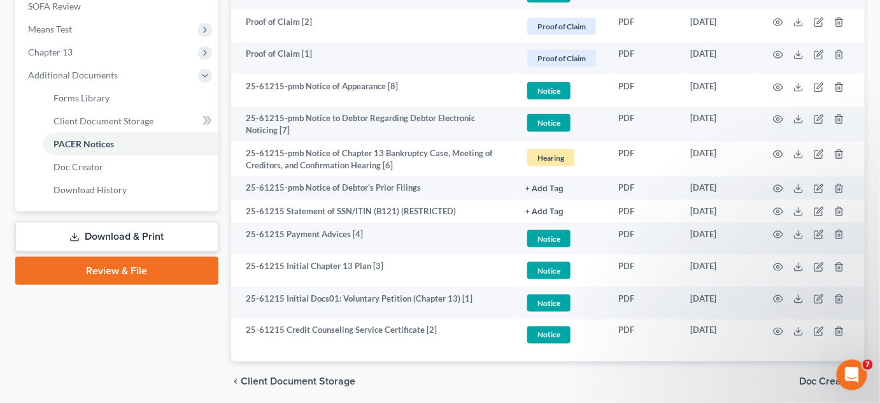
scroll to position [482, 0]
click at [778, 297] on circle "button" at bounding box center [778, 298] width 3 height 3
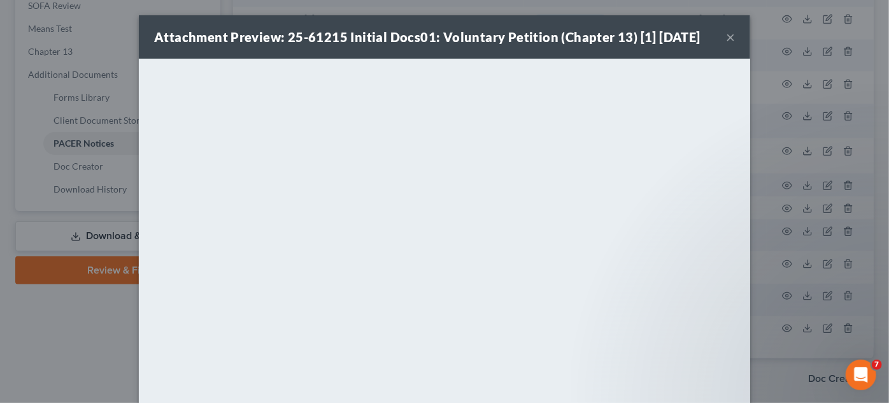
click at [793, 366] on div "Attachment Preview: 25-61215 Initial Docs01: Voluntary Petition (Chapter 13) [1…" at bounding box center [444, 201] width 889 height 403
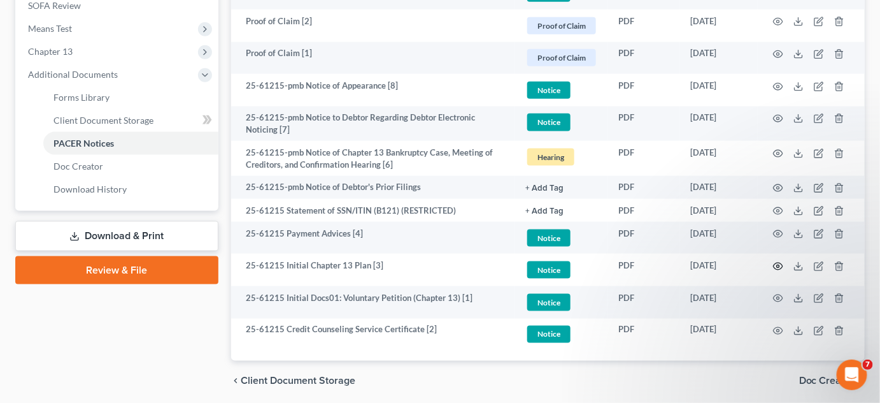
click at [777, 263] on icon "button" at bounding box center [779, 266] width 10 height 7
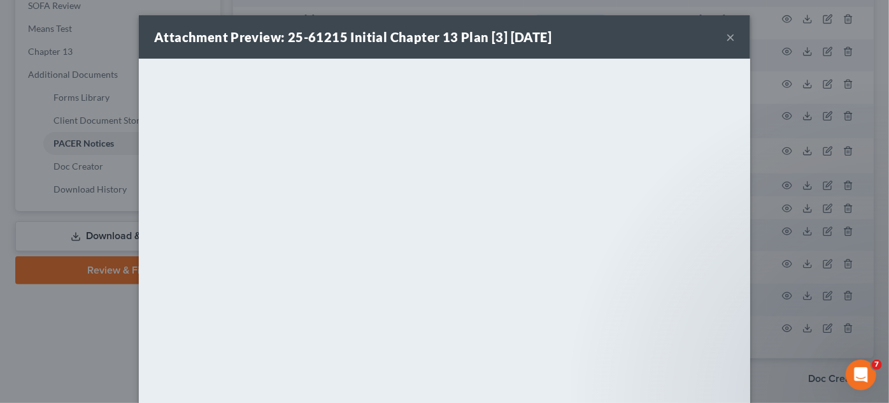
click at [75, 336] on div "Attachment Preview: 25-61215 Initial Chapter 13 Plan [3] [DATE] × <object ng-at…" at bounding box center [444, 201] width 889 height 403
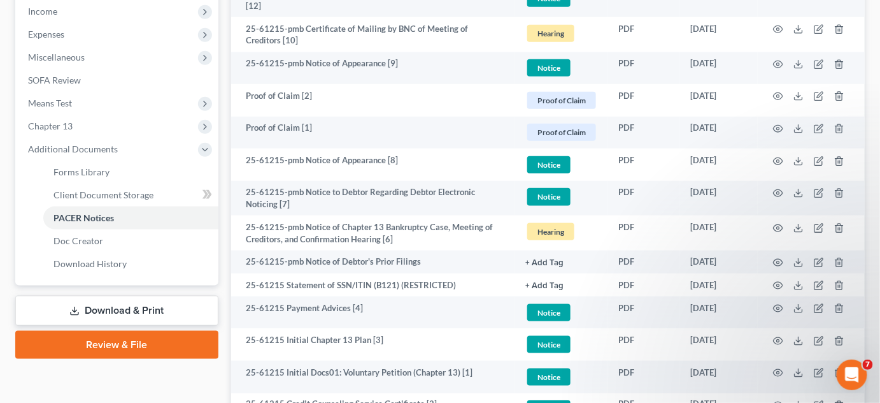
scroll to position [385, 0]
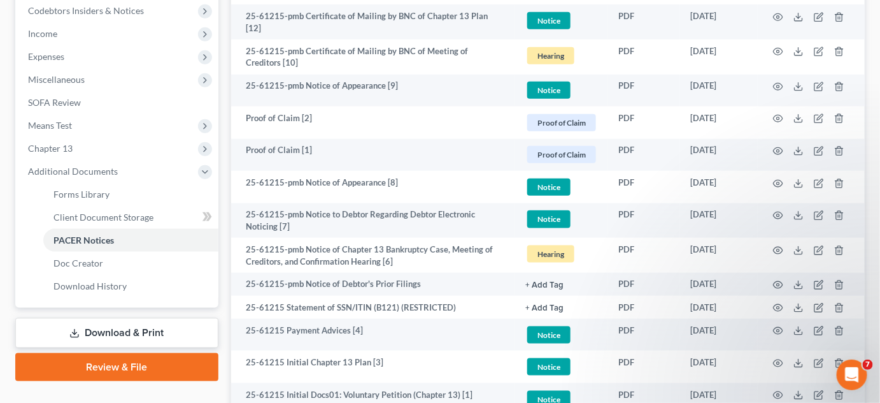
click at [46, 75] on span "Miscellaneous" at bounding box center [56, 79] width 57 height 11
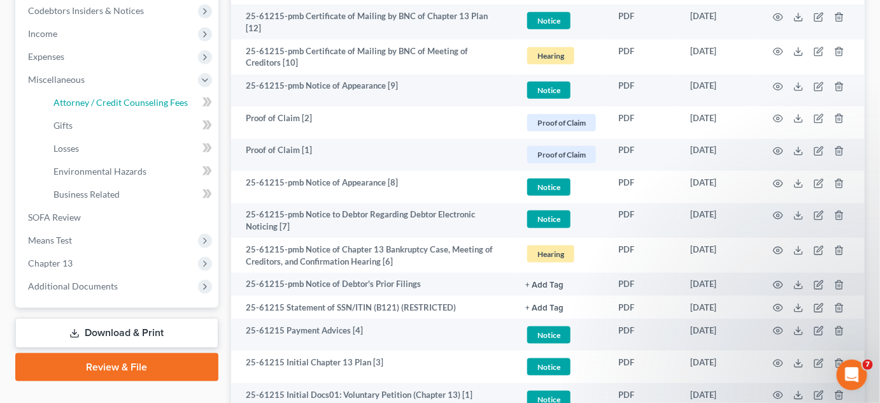
click at [124, 97] on span "Attorney / Credit Counseling Fees" at bounding box center [121, 102] width 134 height 11
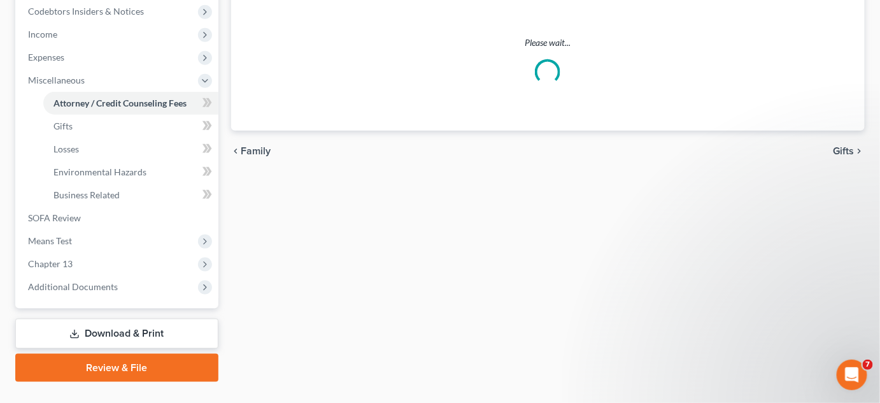
select select "2"
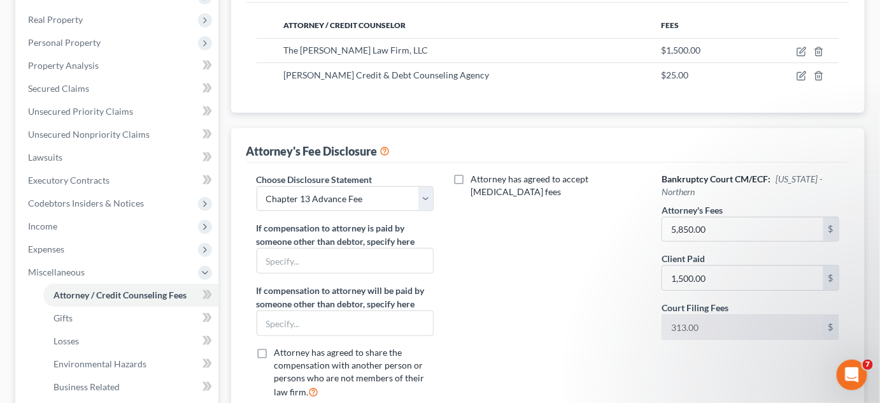
scroll to position [411, 0]
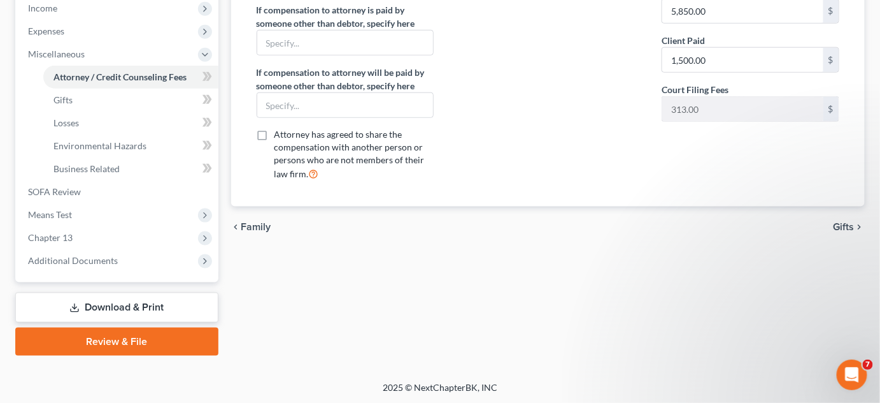
click at [56, 239] on span "Chapter 13" at bounding box center [50, 237] width 45 height 11
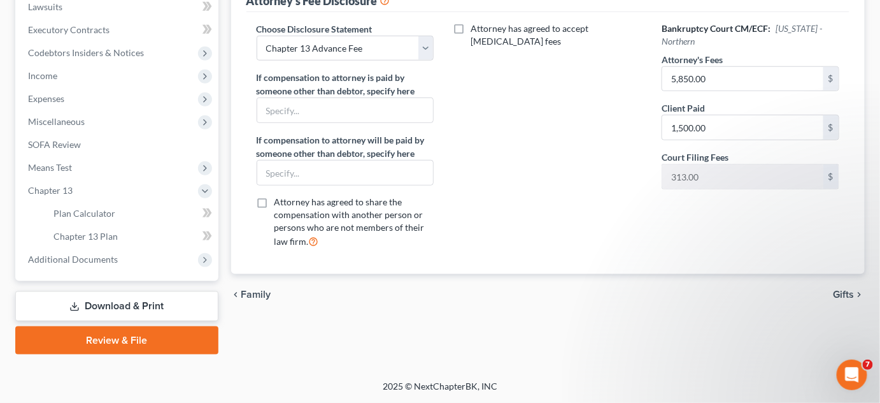
scroll to position [342, 0]
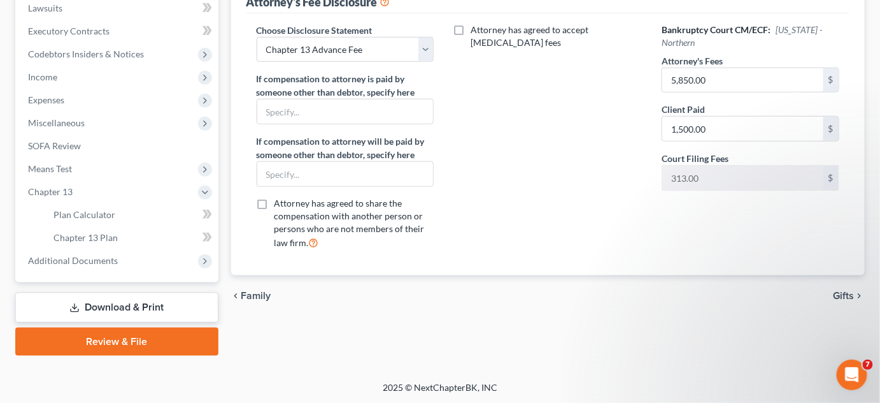
click at [87, 259] on span "Additional Documents" at bounding box center [73, 260] width 90 height 11
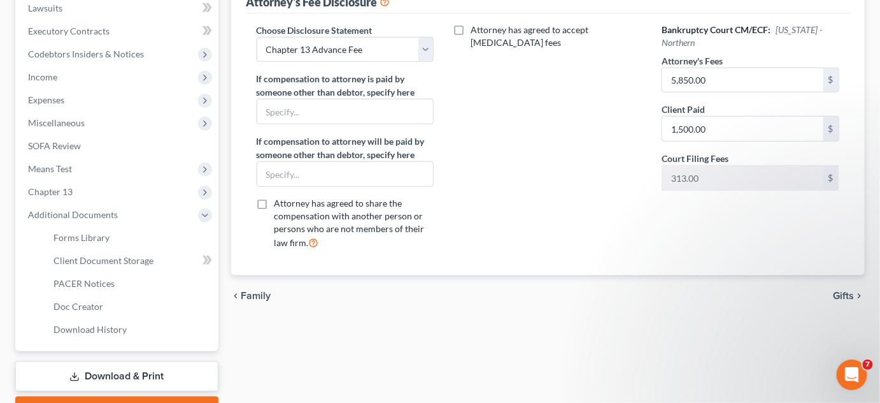
scroll to position [411, 0]
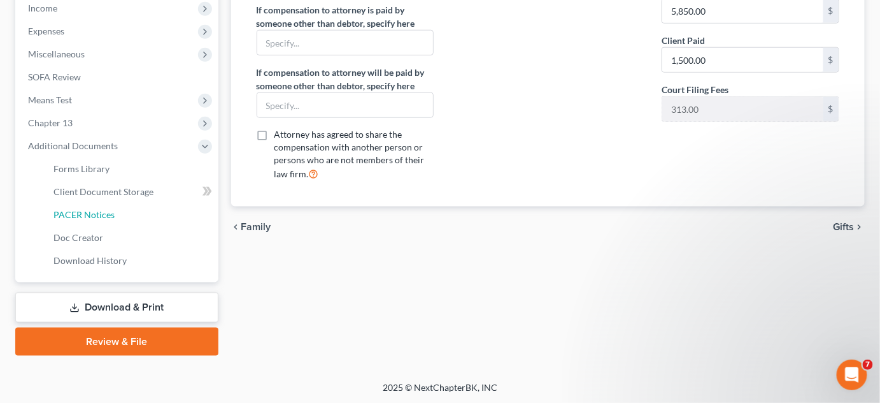
click at [86, 210] on span "PACER Notices" at bounding box center [84, 214] width 61 height 11
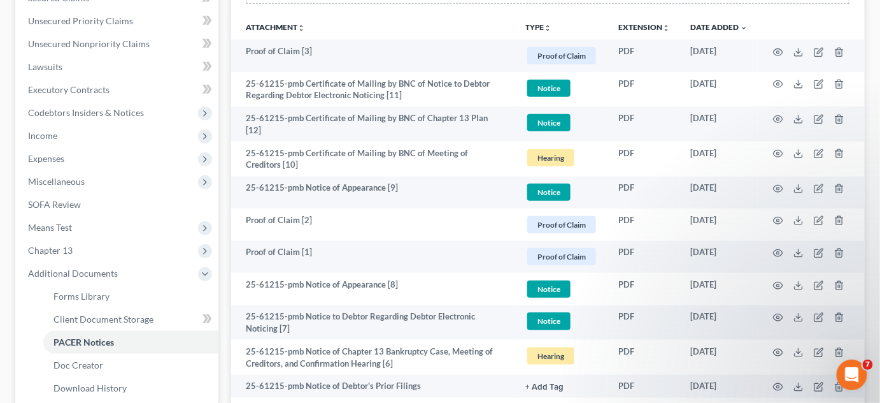
scroll to position [385, 0]
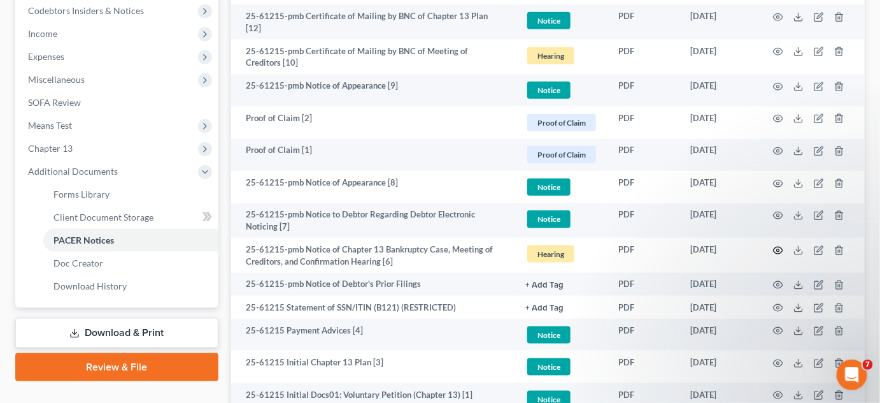
click at [778, 249] on circle "button" at bounding box center [778, 250] width 3 height 3
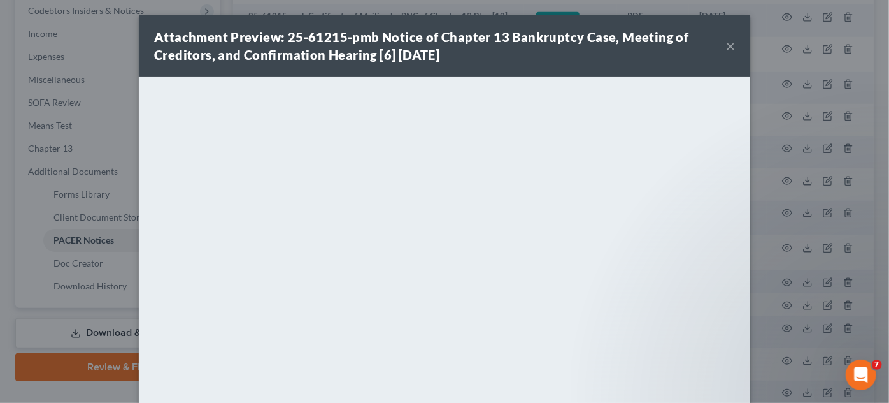
click at [849, 96] on div "Attachment Preview: 25-61215-pmb Notice of Chapter 13 Bankruptcy Case, Meeting …" at bounding box center [444, 201] width 889 height 403
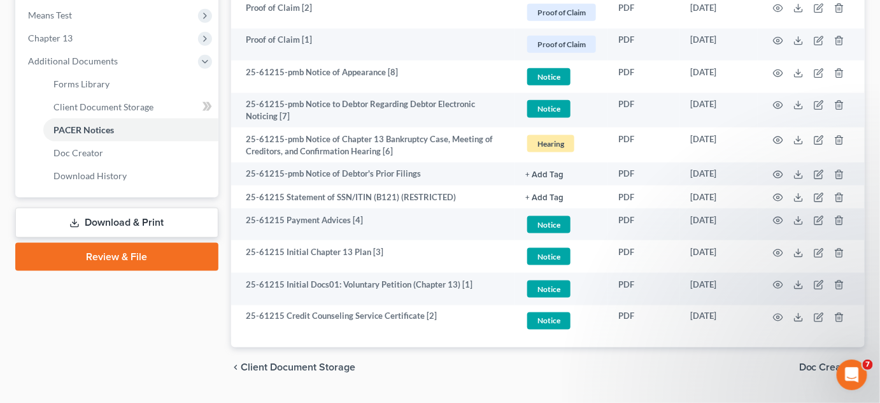
scroll to position [526, 0]
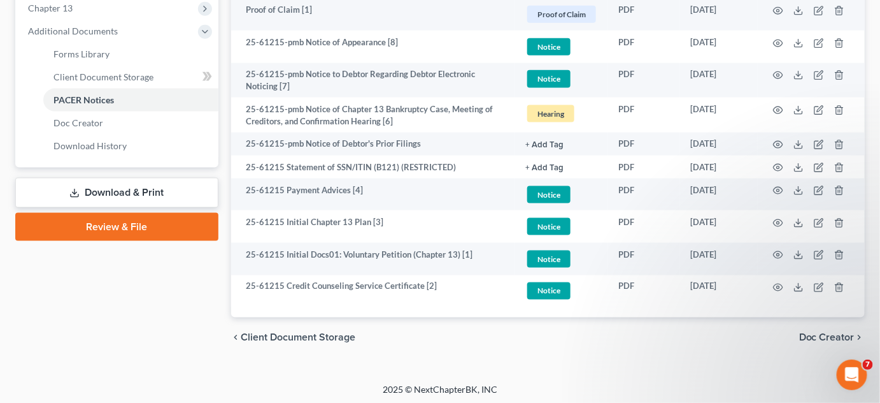
drag, startPoint x: 445, startPoint y: 343, endPoint x: 306, endPoint y: 291, distance: 149.0
click at [434, 336] on div "chevron_left Client Document Storage Doc Creator chevron_right" at bounding box center [548, 337] width 635 height 41
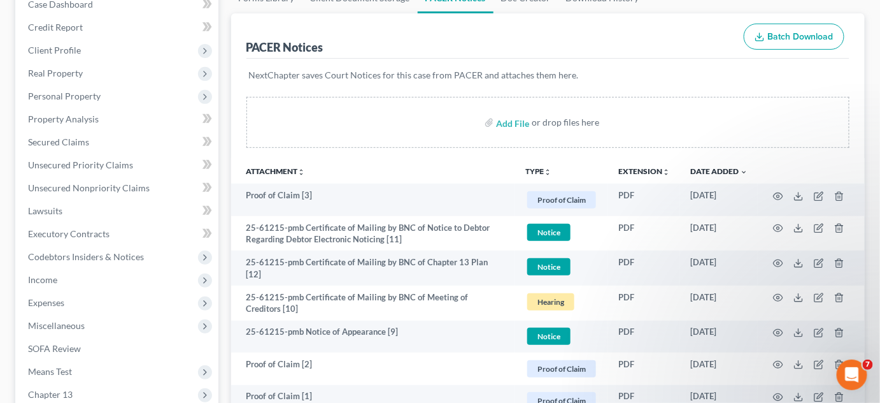
scroll to position [0, 0]
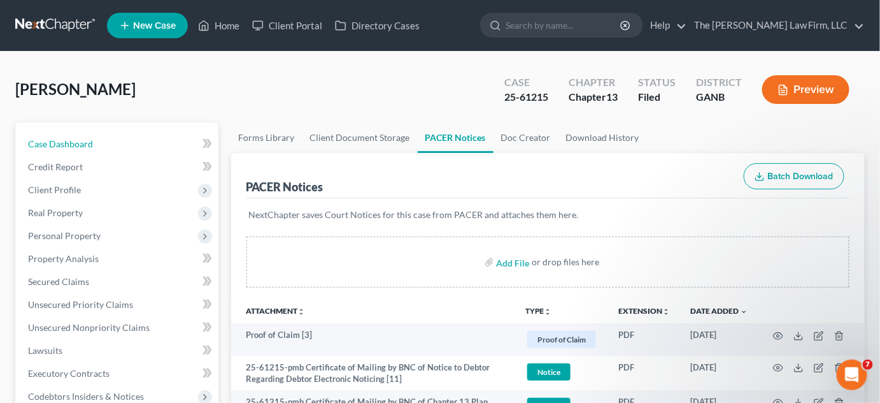
click at [64, 139] on span "Case Dashboard" at bounding box center [60, 143] width 65 height 11
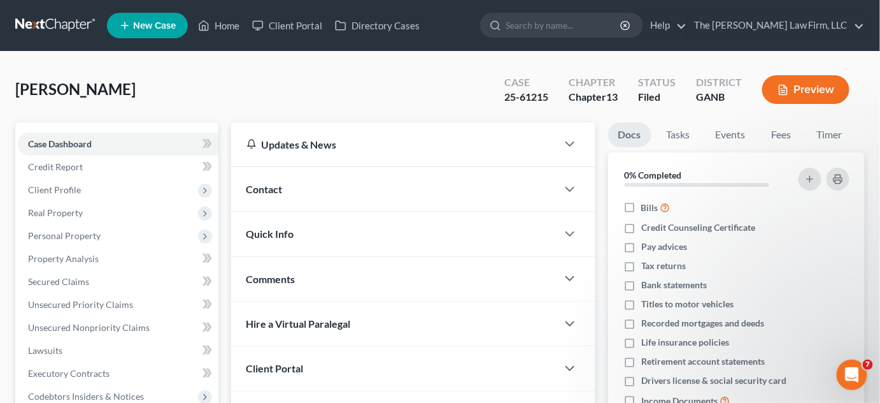
click at [300, 184] on div "Contact" at bounding box center [394, 189] width 326 height 44
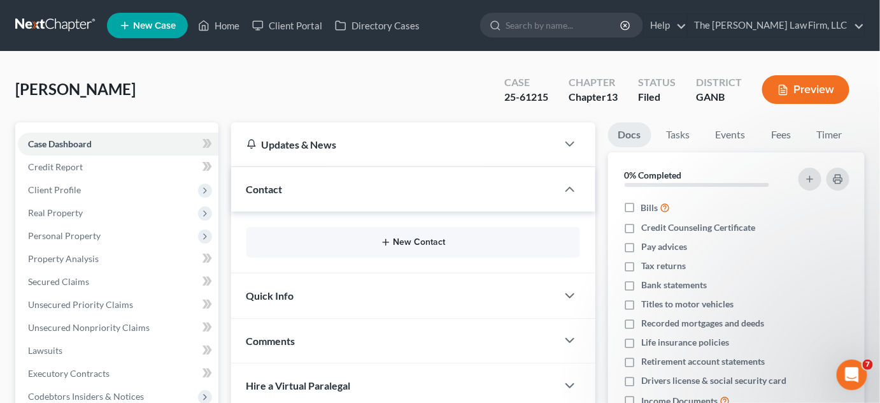
click at [419, 241] on button "New Contact" at bounding box center [413, 242] width 313 height 10
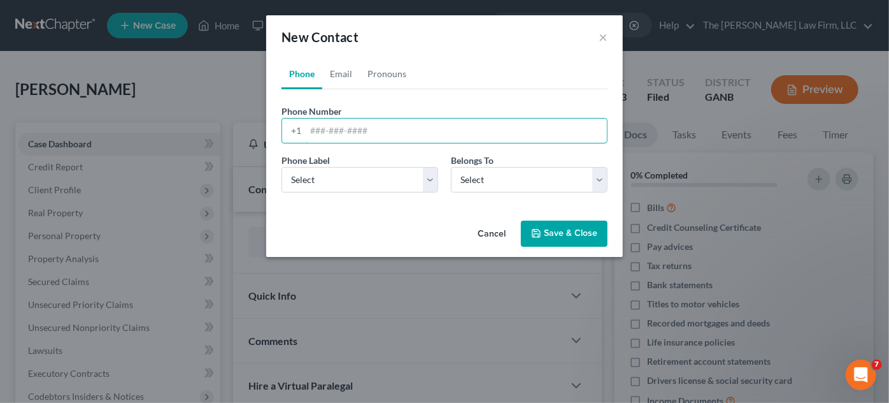
paste input "470) 393-6001"
click at [333, 131] on input "470) 393-6001" at bounding box center [456, 130] width 301 height 24
type input "[PHONE_NUMBER]"
drag, startPoint x: 333, startPoint y: 180, endPoint x: 331, endPoint y: 190, distance: 10.3
click at [333, 180] on select "Select Mobile Home Work Other" at bounding box center [360, 179] width 157 height 25
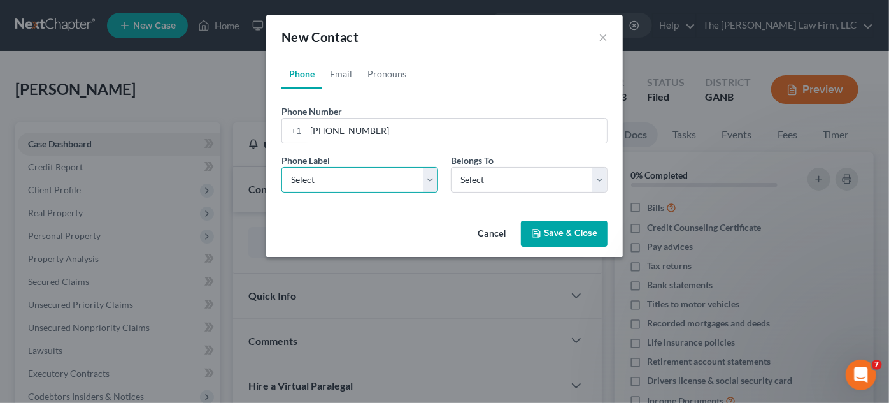
click at [282, 167] on select "Select Mobile Home Work Other" at bounding box center [360, 179] width 157 height 25
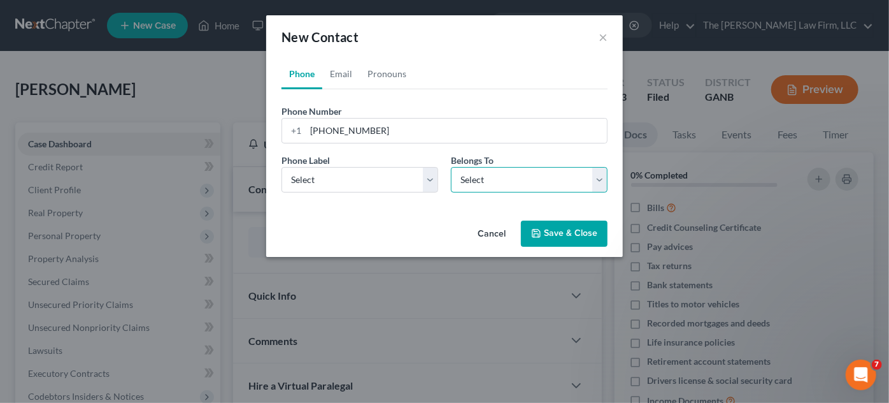
drag, startPoint x: 511, startPoint y: 167, endPoint x: 516, endPoint y: 190, distance: 23.5
click at [511, 167] on select "Select Client Other" at bounding box center [529, 179] width 157 height 25
select select "0"
click at [451, 167] on select "Select Client Other" at bounding box center [529, 179] width 157 height 25
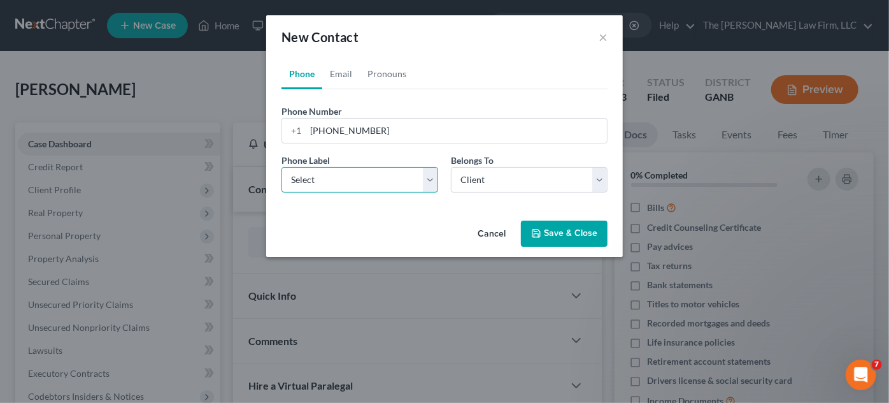
click at [360, 190] on select "Select Mobile Home Work Other" at bounding box center [360, 179] width 157 height 25
select select "0"
click at [282, 167] on select "Select Mobile Home Work Other" at bounding box center [360, 179] width 157 height 25
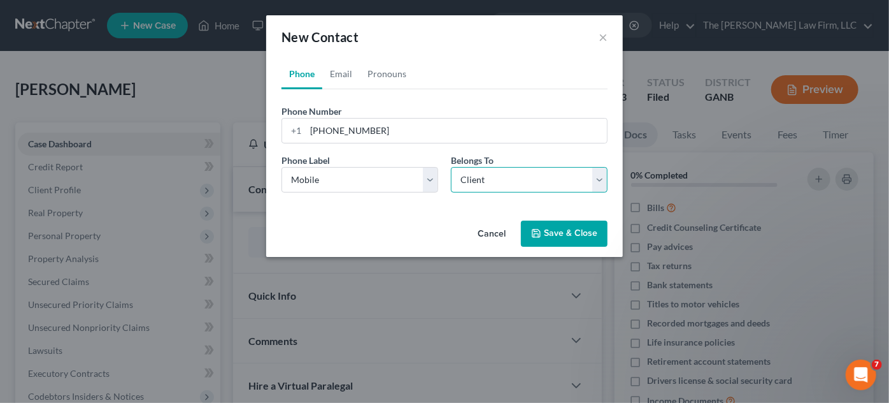
drag, startPoint x: 487, startPoint y: 179, endPoint x: 491, endPoint y: 188, distance: 9.7
click at [487, 179] on select "Select Client Other" at bounding box center [529, 179] width 157 height 25
click at [451, 167] on select "Select Client Other" at bounding box center [529, 179] width 157 height 25
click at [334, 79] on link "Email" at bounding box center [341, 74] width 38 height 31
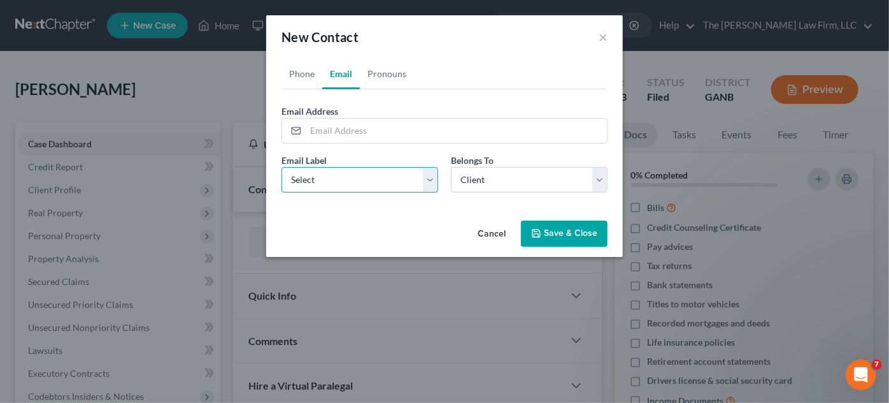
drag, startPoint x: 357, startPoint y: 176, endPoint x: 357, endPoint y: 188, distance: 12.1
click at [357, 176] on select "Select Home Work Other" at bounding box center [360, 179] width 157 height 25
select select "0"
click at [282, 167] on select "Select Home Work Other" at bounding box center [360, 179] width 157 height 25
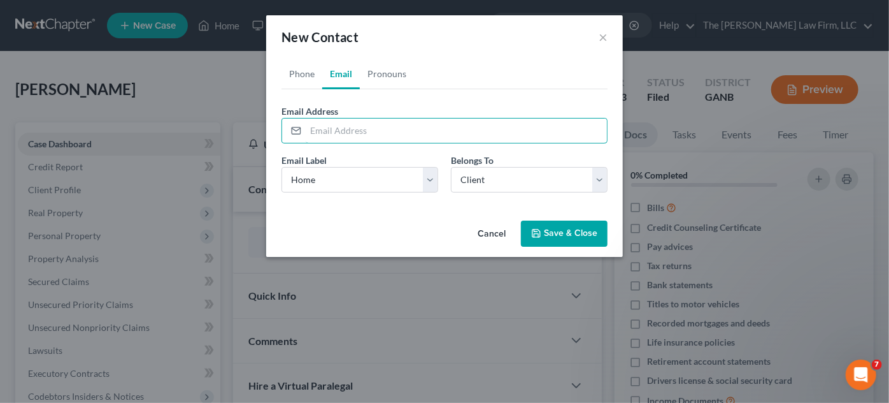
paste input "[EMAIL_ADDRESS][DOMAIN_NAME]"
type input "[EMAIL_ADDRESS][DOMAIN_NAME]"
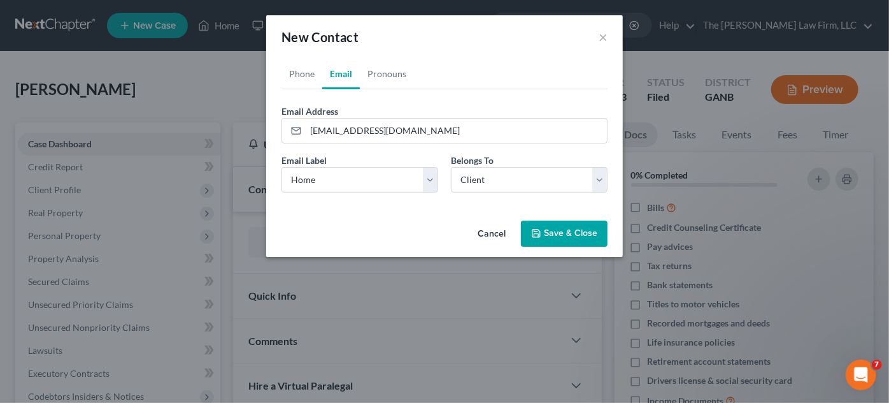
click at [533, 229] on icon "button" at bounding box center [537, 233] width 8 height 8
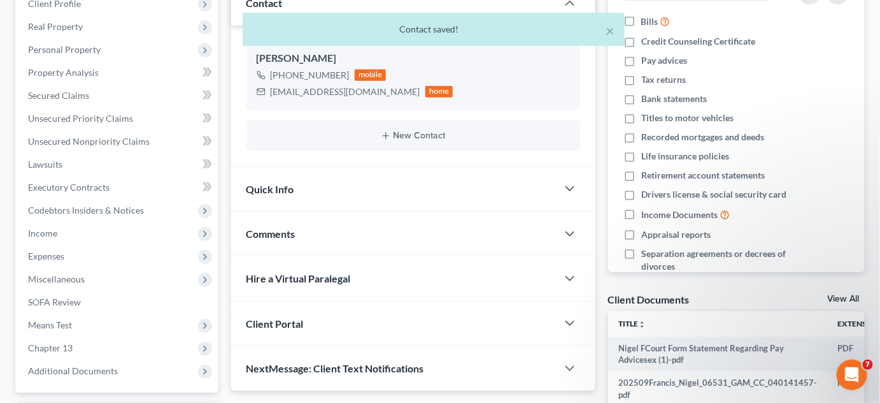
scroll to position [193, 0]
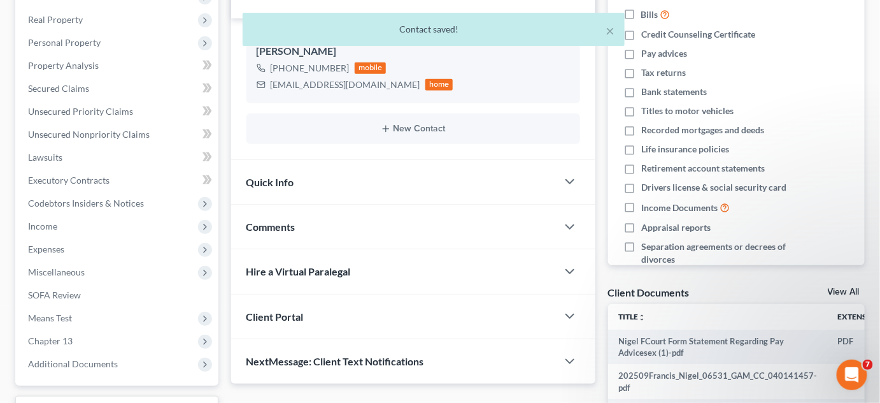
click at [263, 222] on span "Comments" at bounding box center [271, 226] width 49 height 12
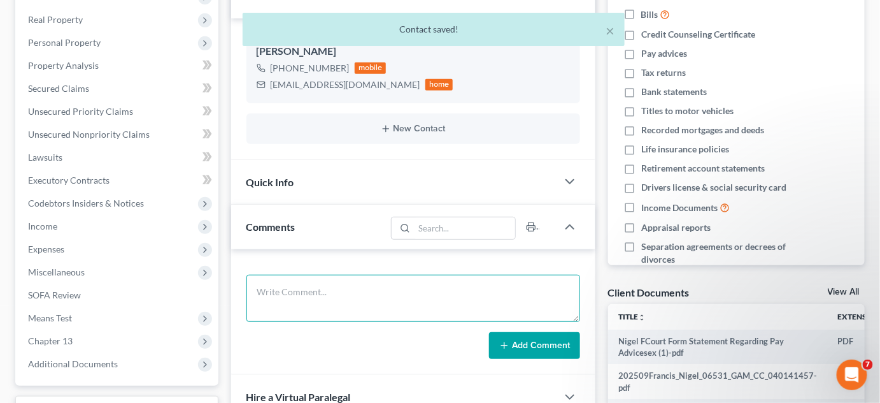
drag, startPoint x: 277, startPoint y: 294, endPoint x: 297, endPoint y: 277, distance: 25.8
click at [287, 284] on textarea at bounding box center [414, 298] width 334 height 47
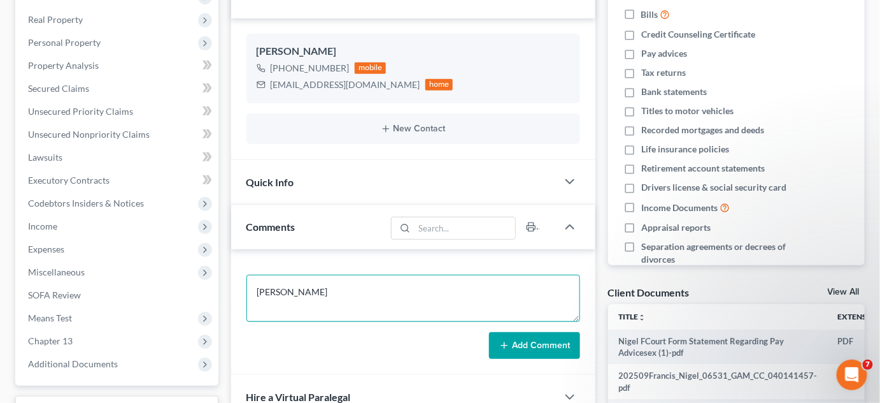
type textarea "[PERSON_NAME]"
click at [520, 346] on button "Add Comment" at bounding box center [534, 345] width 91 height 27
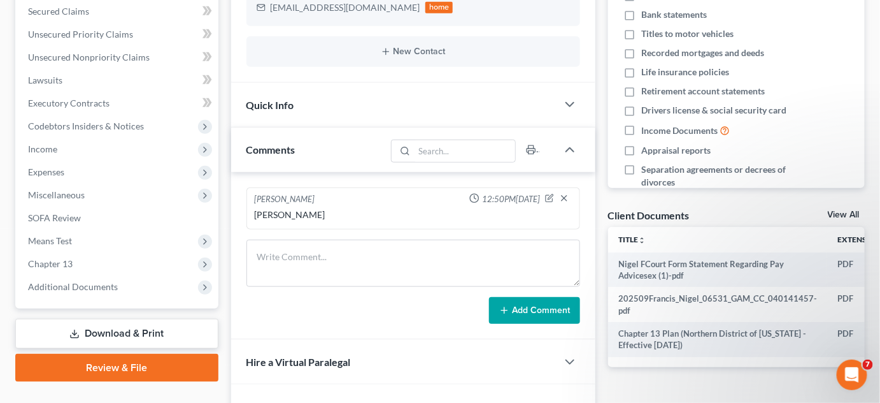
scroll to position [289, 0]
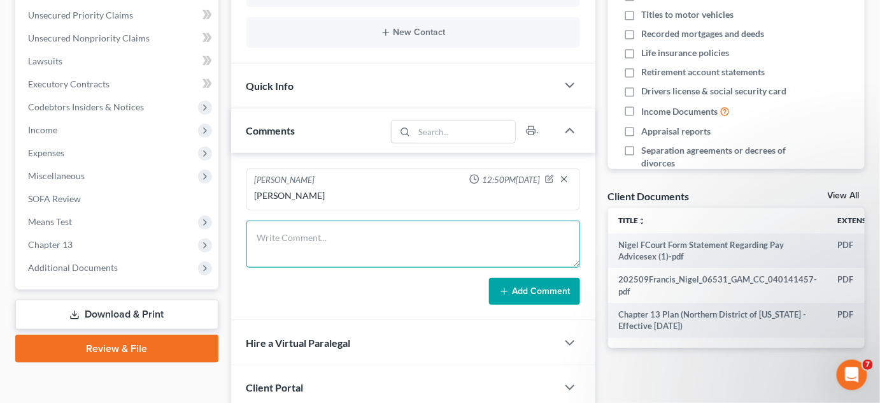
drag, startPoint x: 297, startPoint y: 226, endPoint x: 307, endPoint y: 215, distance: 14.9
click at [303, 220] on textarea at bounding box center [414, 243] width 334 height 47
type textarea "Uploaded SSN, [GEOGRAPHIC_DATA], 2024 TR"
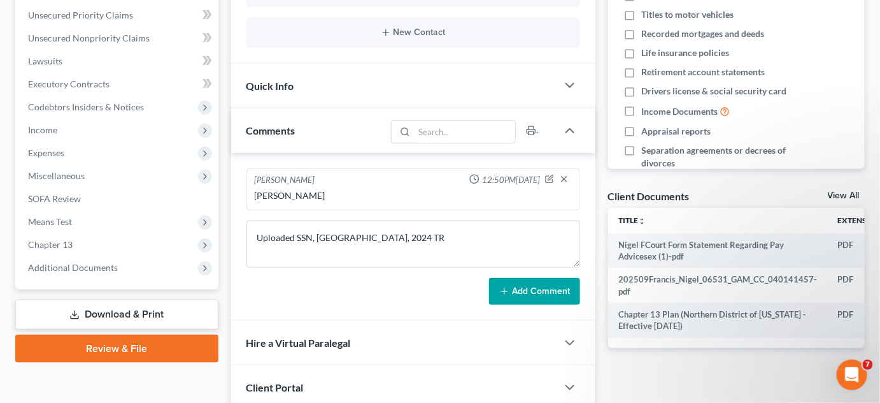
click at [524, 290] on button "Add Comment" at bounding box center [534, 291] width 91 height 27
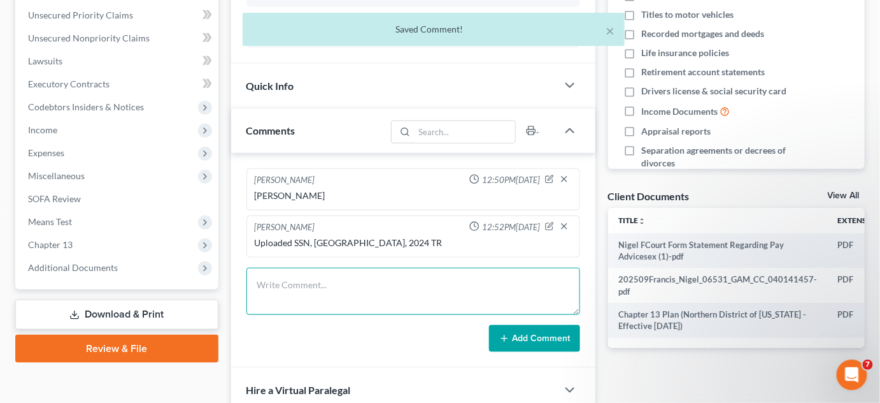
drag, startPoint x: 312, startPoint y: 280, endPoint x: 324, endPoint y: 272, distance: 13.8
click at [324, 272] on textarea at bounding box center [414, 291] width 334 height 47
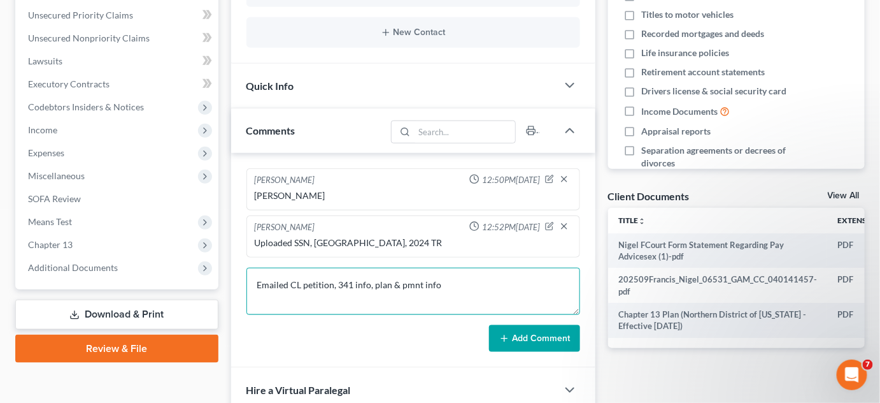
type textarea "Emailed CL petition, 341 info, plan & pmnt info"
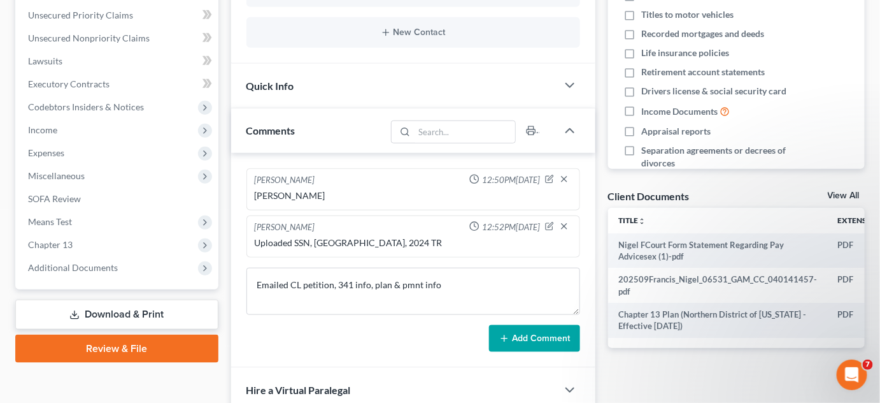
drag, startPoint x: 515, startPoint y: 336, endPoint x: 520, endPoint y: 316, distance: 20.2
click at [520, 320] on form "Emailed CL petition, 341 info, plan & pmnt info Add Comment" at bounding box center [414, 310] width 334 height 84
click at [526, 336] on button "Add Comment" at bounding box center [534, 338] width 91 height 27
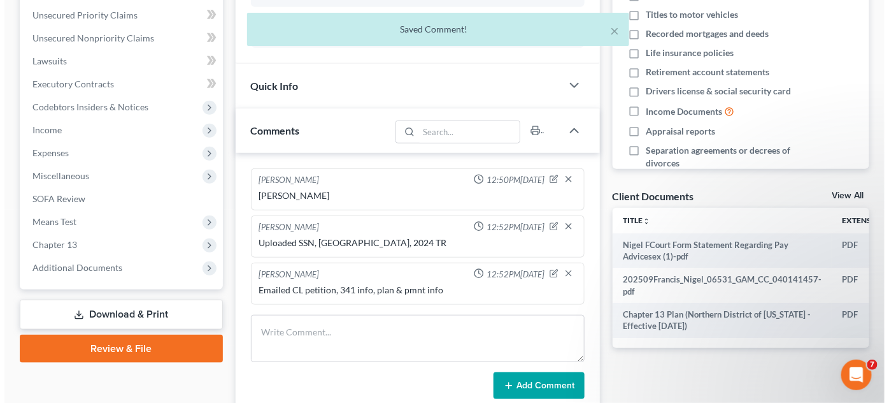
scroll to position [0, 0]
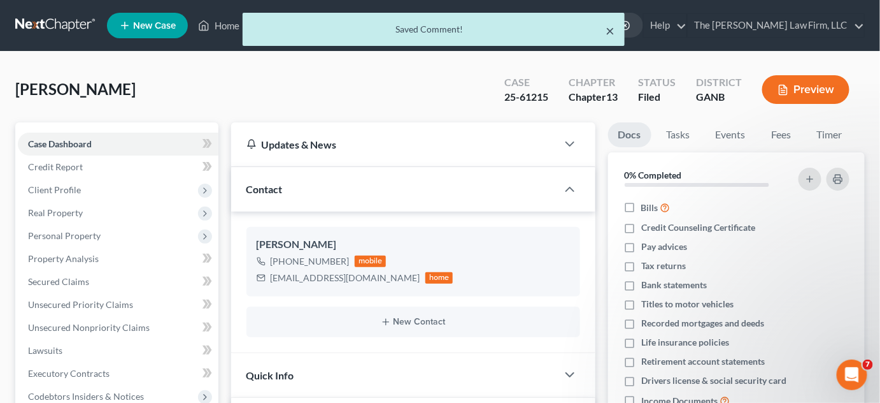
click at [610, 31] on button "×" at bounding box center [610, 30] width 9 height 15
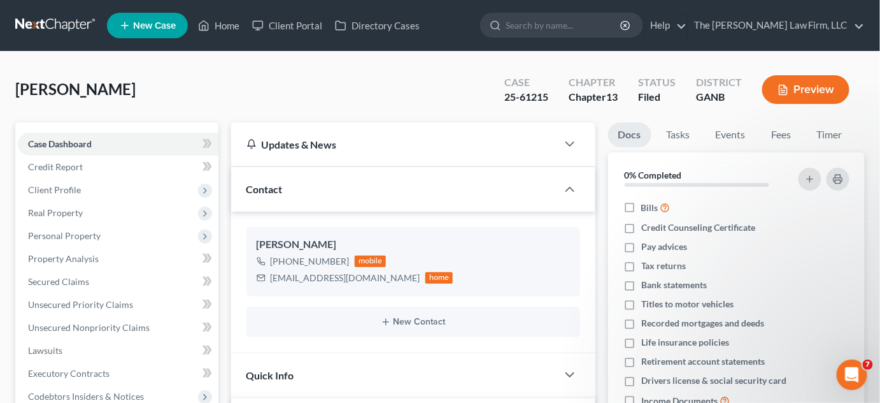
click at [606, 28] on input "search" at bounding box center [564, 25] width 117 height 24
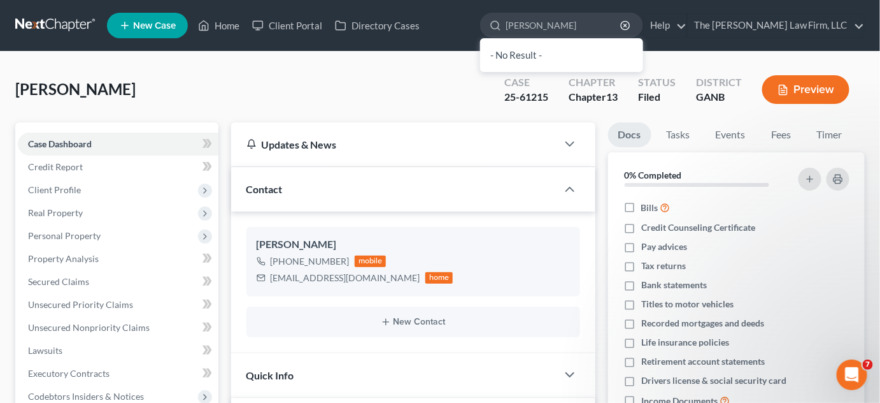
type input "[PERSON_NAME]"
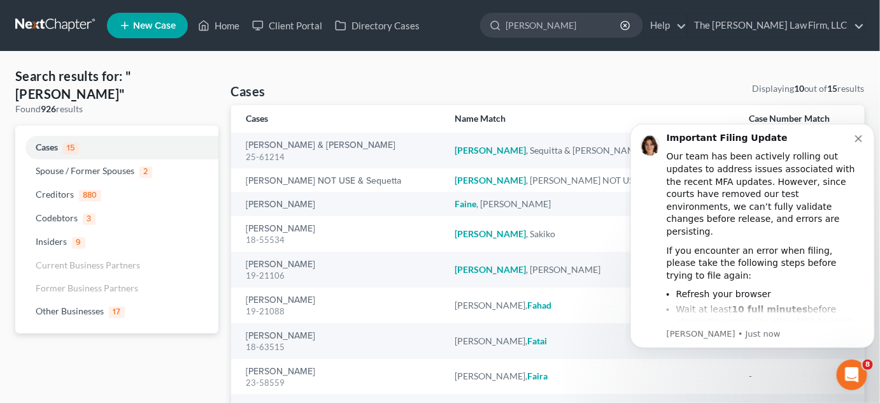
click at [858, 133] on button "Dismiss notification" at bounding box center [860, 136] width 10 height 10
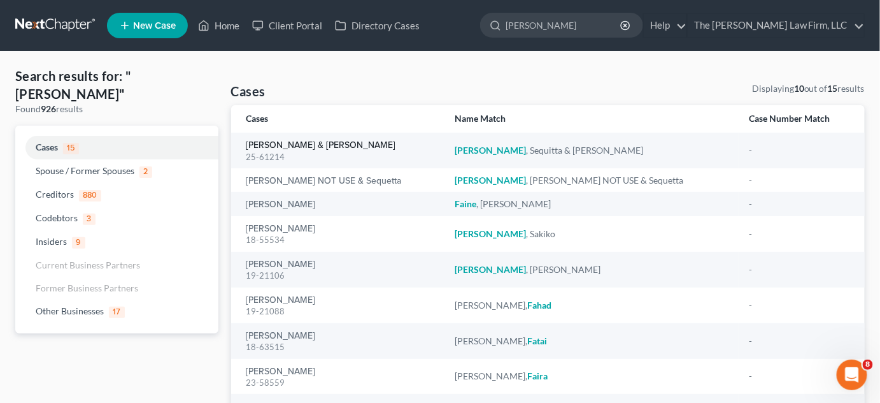
click at [277, 147] on link "Fagans, Sequitta & Nicholas" at bounding box center [322, 145] width 150 height 9
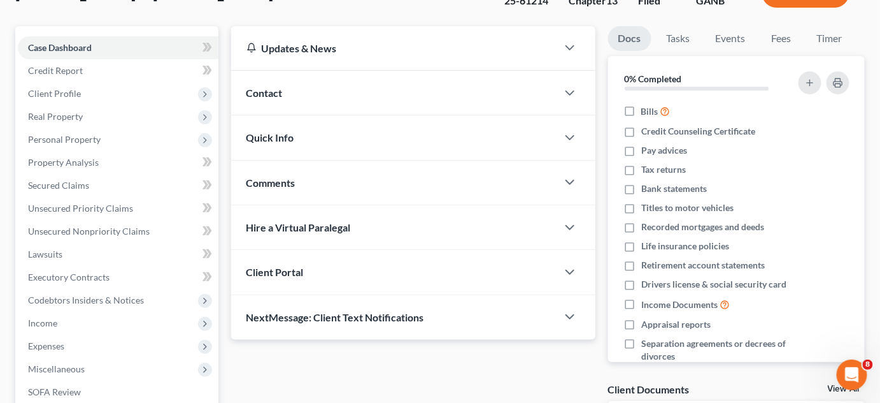
scroll to position [289, 0]
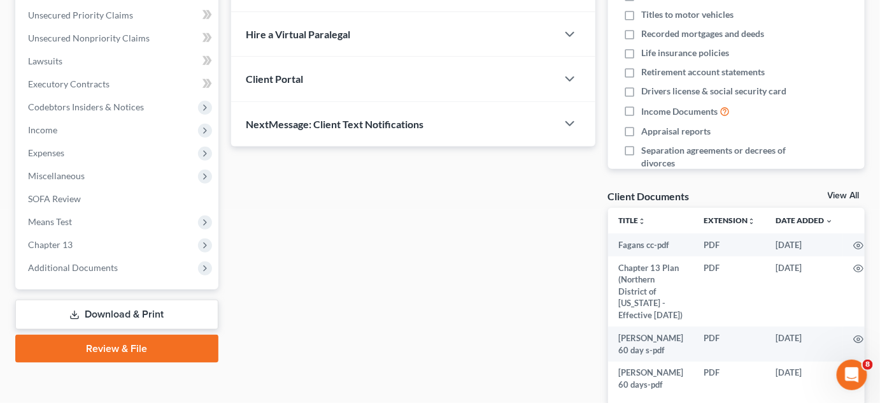
click at [59, 266] on span "Additional Documents" at bounding box center [73, 267] width 90 height 11
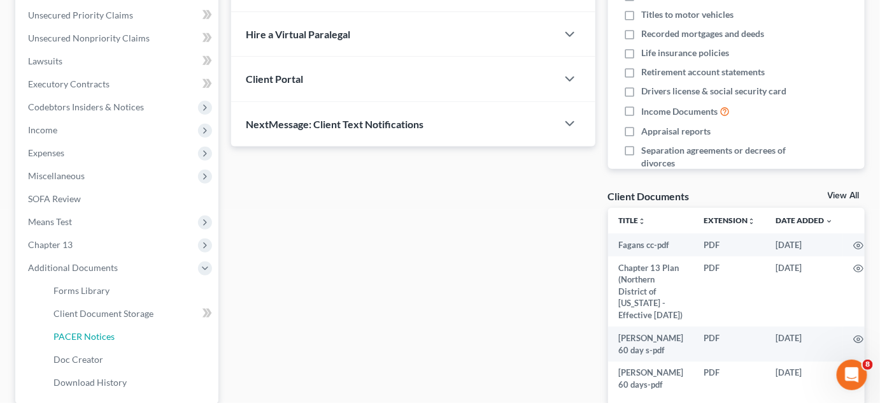
click at [68, 332] on span "PACER Notices" at bounding box center [84, 336] width 61 height 11
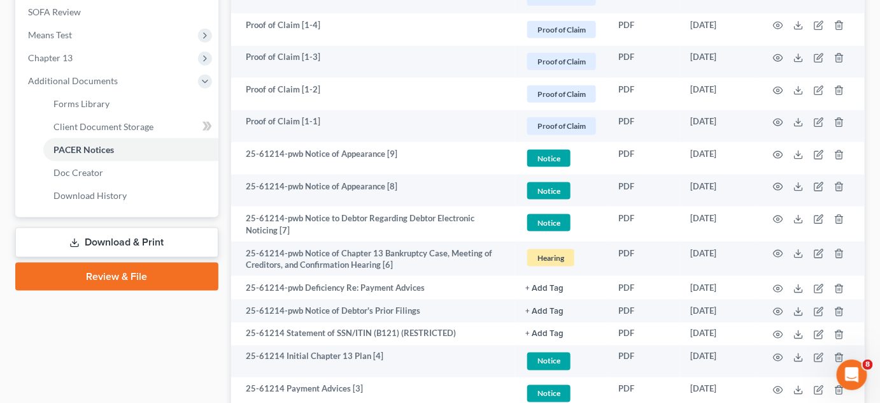
scroll to position [579, 0]
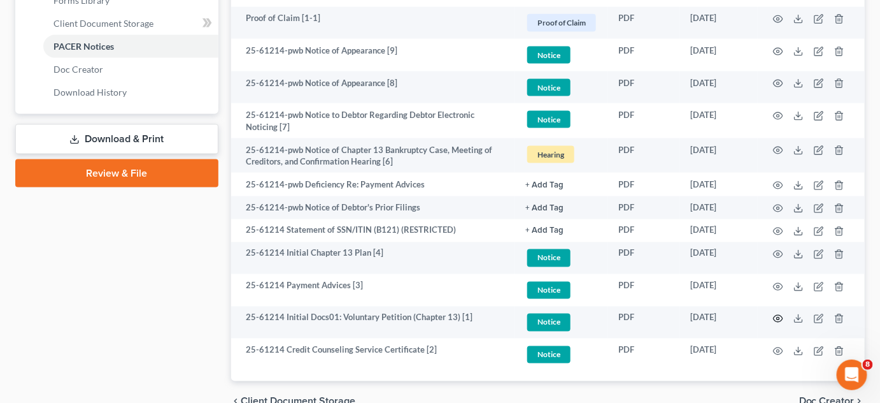
click at [777, 315] on icon "button" at bounding box center [778, 318] width 10 height 10
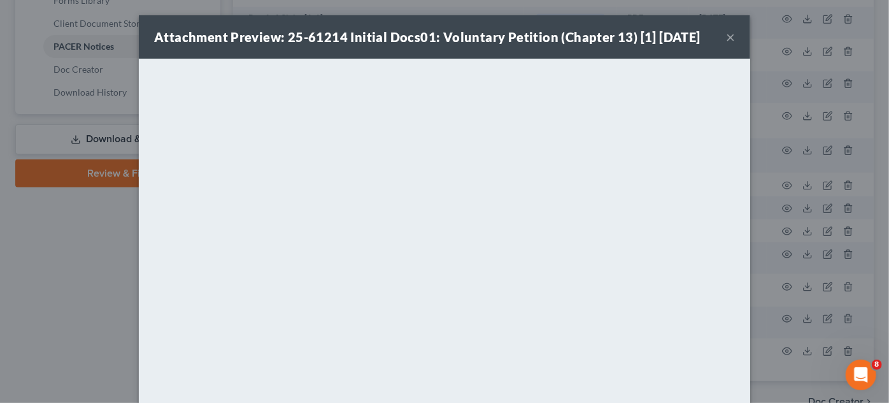
click at [29, 239] on div "Attachment Preview: 25-61214 Initial Docs01: Voluntary Petition (Chapter 13) [1…" at bounding box center [444, 201] width 889 height 403
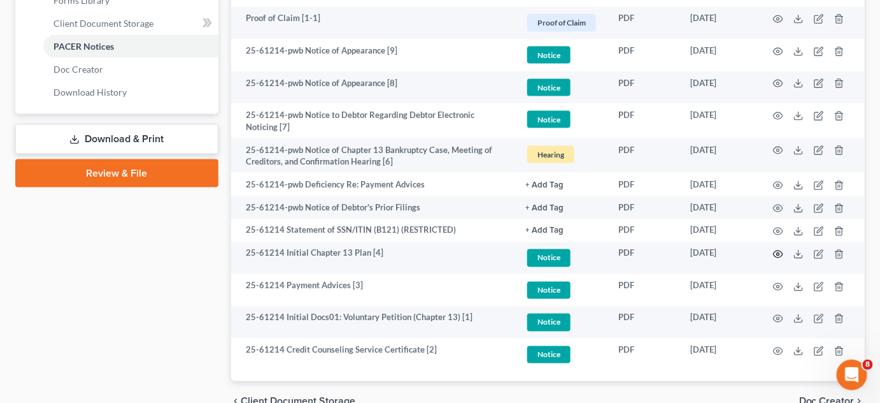
click at [782, 252] on icon "button" at bounding box center [779, 254] width 10 height 7
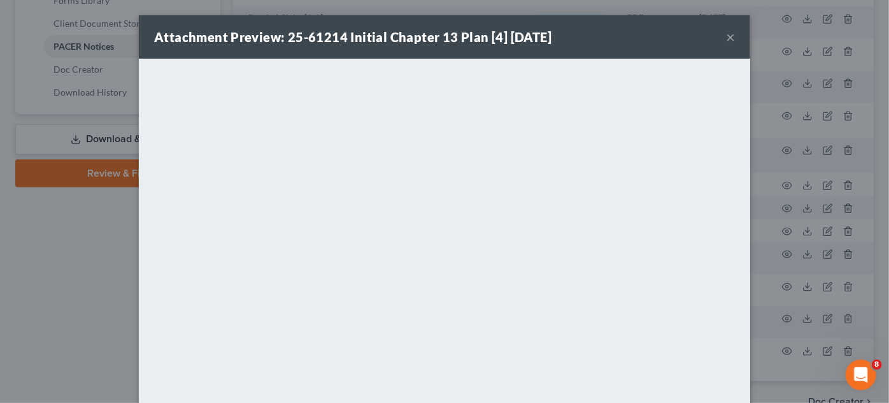
click at [52, 259] on div "Attachment Preview: 25-61214 Initial Chapter 13 Plan [4] 09/29/2025 × <object n…" at bounding box center [444, 201] width 889 height 403
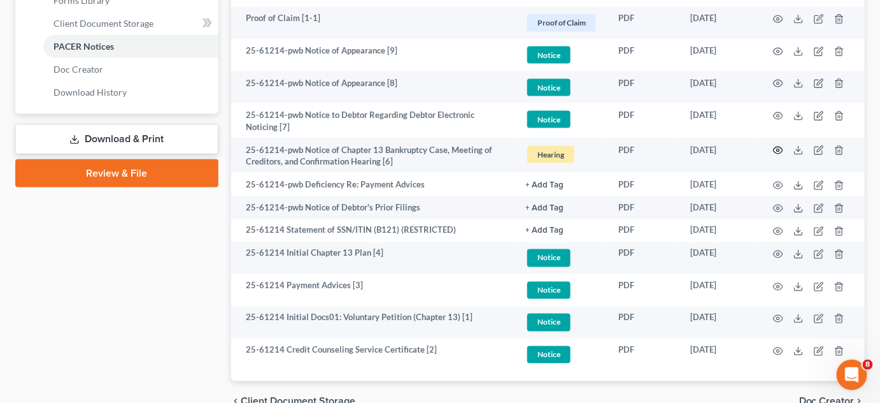
click at [780, 150] on icon "button" at bounding box center [778, 150] width 10 height 10
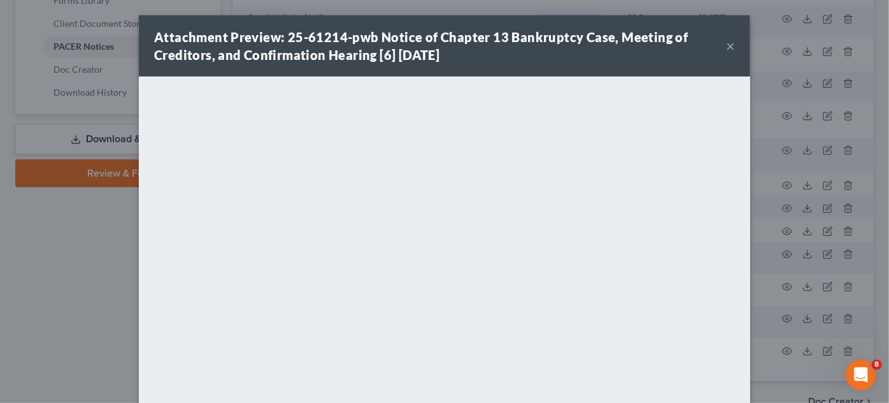
click at [69, 265] on div "Attachment Preview: 25-61214-pwb Notice of Chapter 13 Bankruptcy Case, Meeting …" at bounding box center [444, 201] width 889 height 403
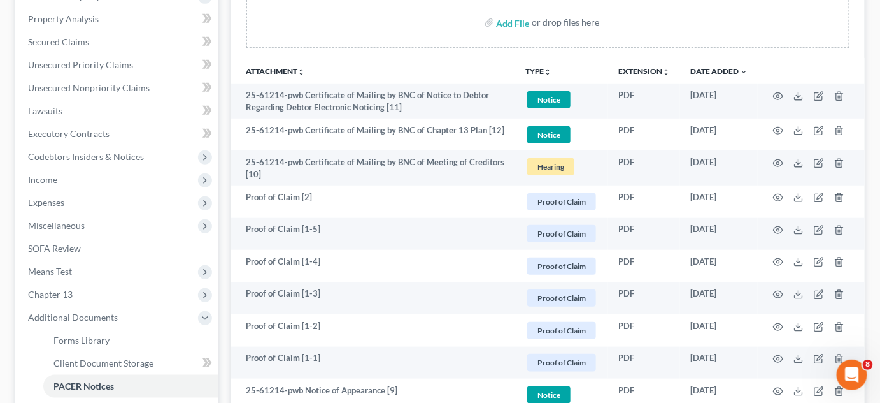
scroll to position [0, 0]
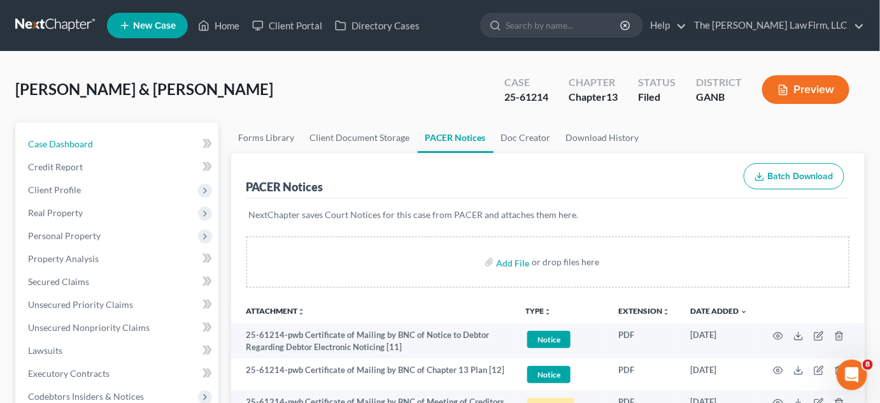
click at [136, 143] on link "Case Dashboard" at bounding box center [118, 144] width 201 height 23
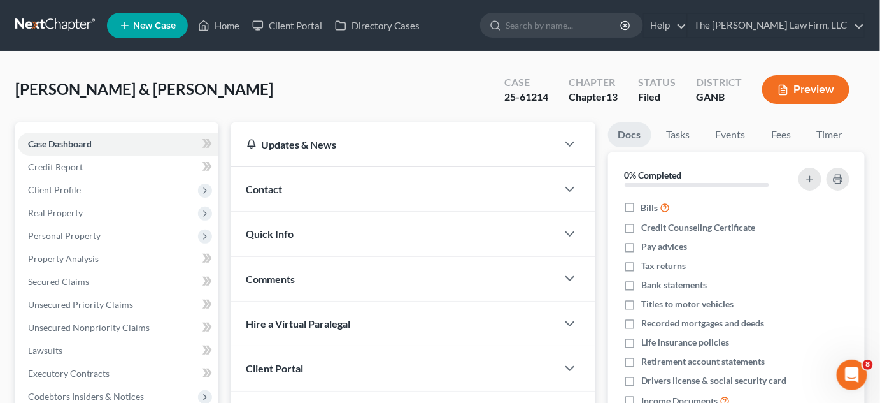
click at [311, 191] on div "Contact" at bounding box center [394, 189] width 326 height 44
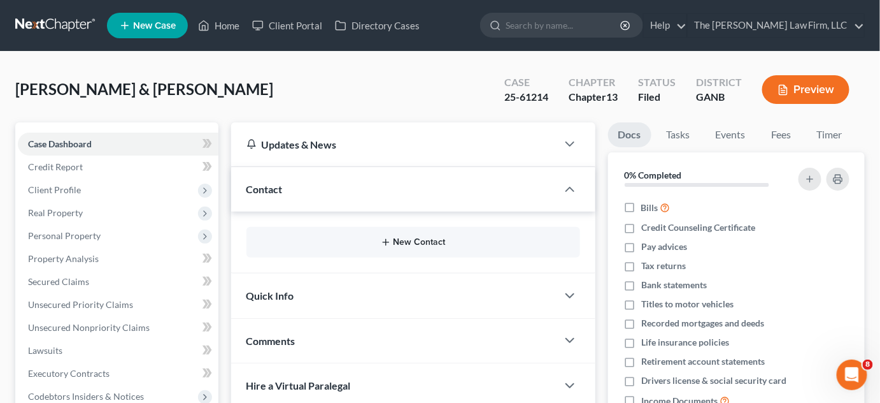
click at [427, 245] on button "New Contact" at bounding box center [413, 242] width 313 height 10
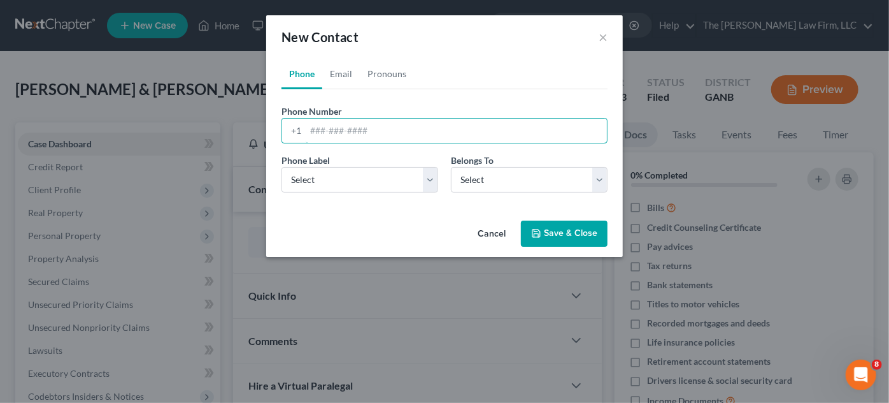
paste input "404) 536-4105‬"
click at [331, 132] on input "404) 536-4105‬" at bounding box center [456, 130] width 301 height 24
type input "404-536-4105‬"
drag, startPoint x: 343, startPoint y: 183, endPoint x: 345, endPoint y: 190, distance: 7.5
click at [343, 183] on select "Select Mobile Home Work Other" at bounding box center [360, 179] width 157 height 25
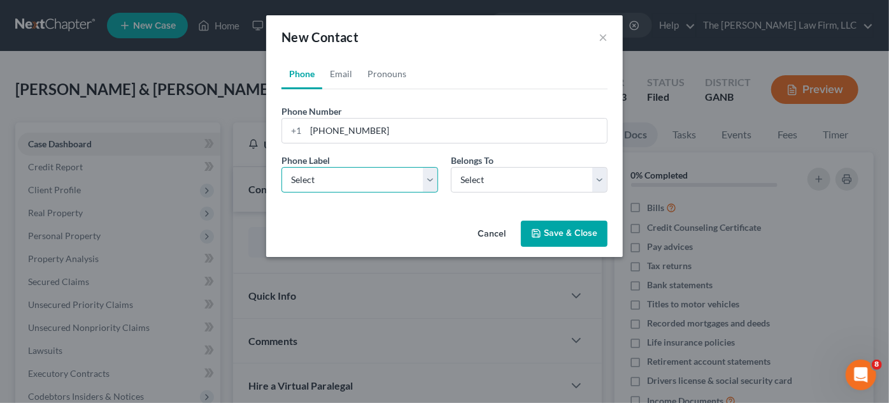
select select "0"
click at [282, 167] on select "Select Mobile Home Work Other" at bounding box center [360, 179] width 157 height 25
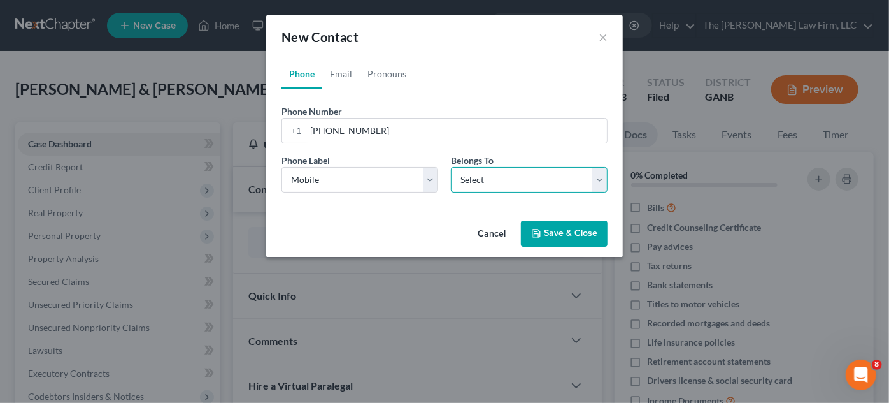
drag, startPoint x: 481, startPoint y: 179, endPoint x: 487, endPoint y: 189, distance: 11.5
click at [481, 179] on select "Select Client Spouse Other" at bounding box center [529, 179] width 157 height 25
click at [451, 167] on select "Select Client Spouse Other" at bounding box center [529, 179] width 157 height 25
drag, startPoint x: 331, startPoint y: 75, endPoint x: 373, endPoint y: 152, distance: 88.4
click at [333, 75] on link "Email" at bounding box center [341, 74] width 38 height 31
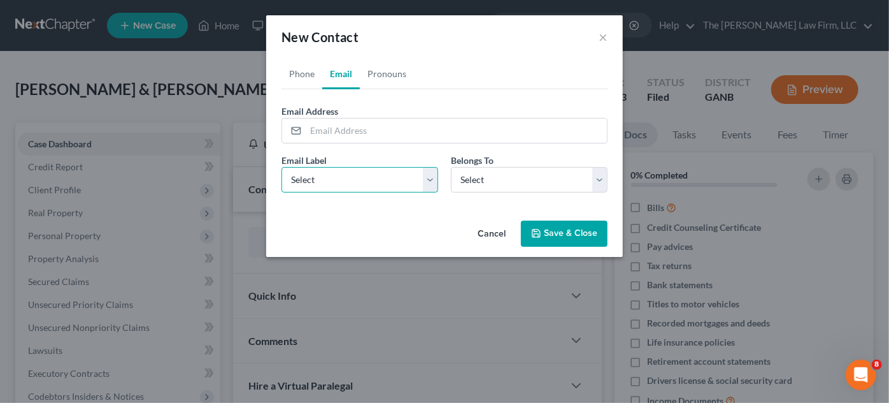
click at [327, 182] on select "Select Home Work Other" at bounding box center [360, 179] width 157 height 25
select select "0"
click at [282, 167] on select "Select Home Work Other" at bounding box center [360, 179] width 157 height 25
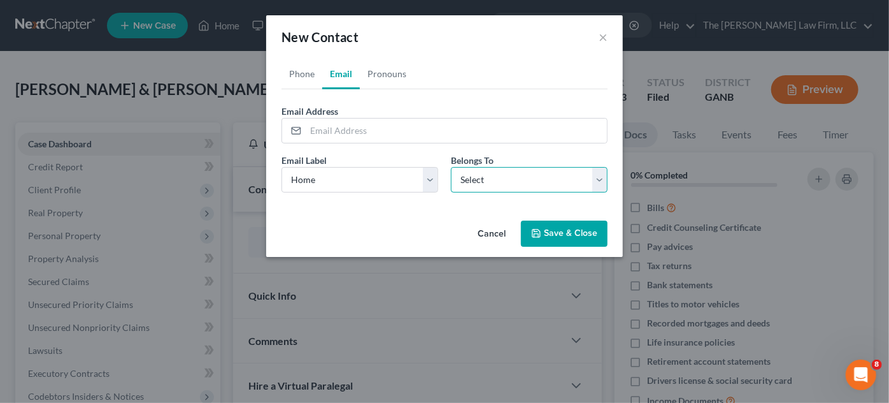
drag, startPoint x: 482, startPoint y: 181, endPoint x: 485, endPoint y: 189, distance: 8.3
click at [482, 181] on select "Select Client Spouse Other" at bounding box center [529, 179] width 157 height 25
select select "0"
click at [451, 167] on select "Select Client Spouse Other" at bounding box center [529, 179] width 157 height 25
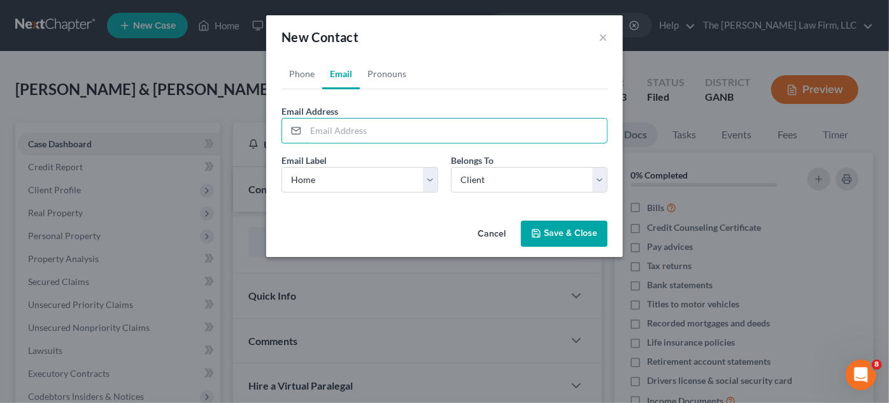
paste input "quittafagans@gmail.com"
type input "quittafagans@gmail.com"
click at [543, 236] on button "Save & Close" at bounding box center [564, 233] width 87 height 27
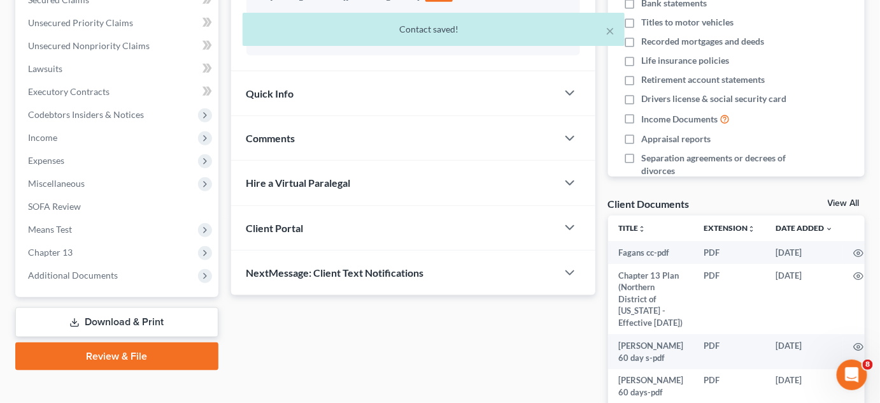
scroll to position [289, 0]
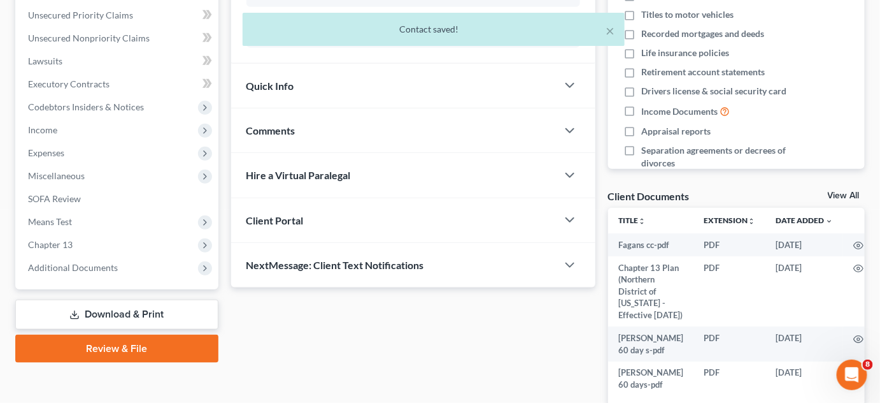
click at [280, 127] on span "Comments" at bounding box center [271, 130] width 49 height 12
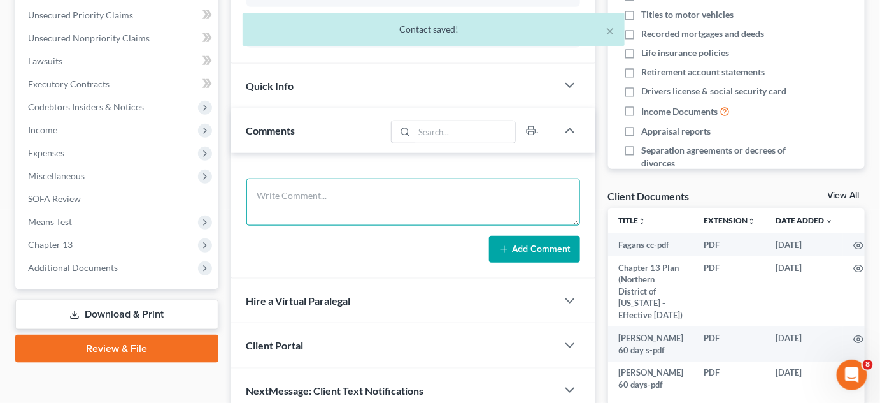
drag, startPoint x: 295, startPoint y: 204, endPoint x: 317, endPoint y: 193, distance: 25.1
click at [301, 201] on textarea at bounding box center [414, 201] width 334 height 47
type textarea "SAFIR"
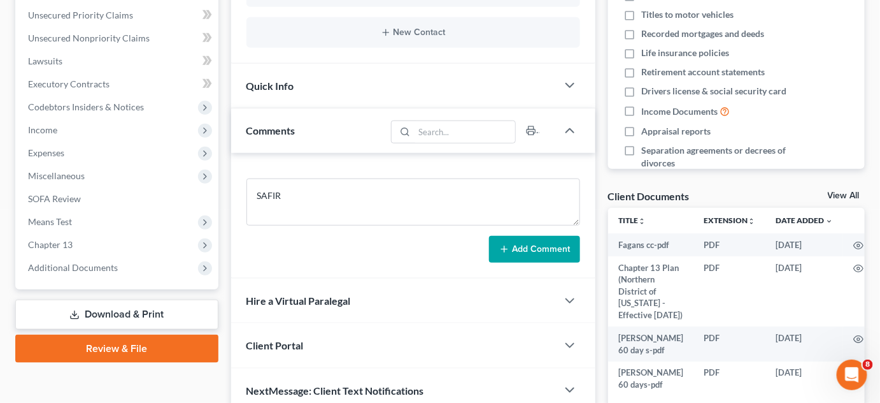
click at [508, 244] on icon at bounding box center [504, 249] width 10 height 10
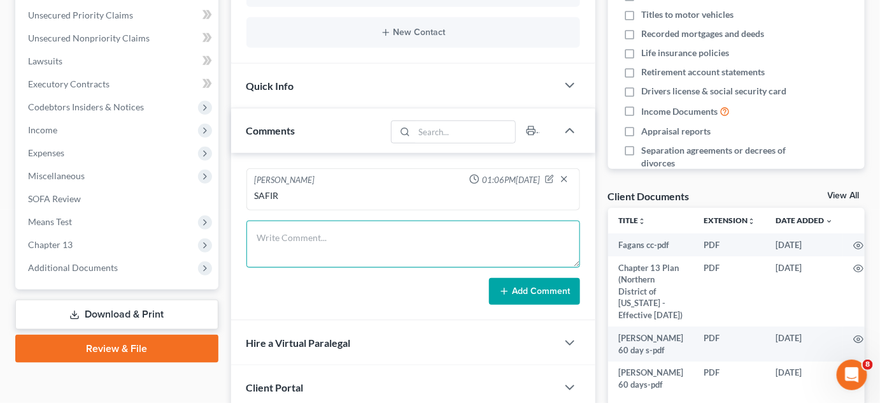
drag, startPoint x: 289, startPoint y: 232, endPoint x: 294, endPoint y: 215, distance: 17.3
click at [292, 220] on textarea at bounding box center [414, 243] width 334 height 47
type textarea "Emailed CL petition, plan 341 & pmnt info"
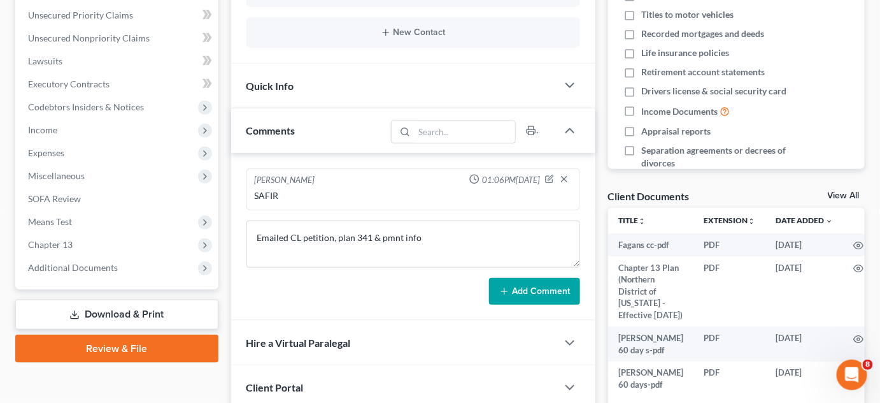
click at [536, 293] on button "Add Comment" at bounding box center [534, 291] width 91 height 27
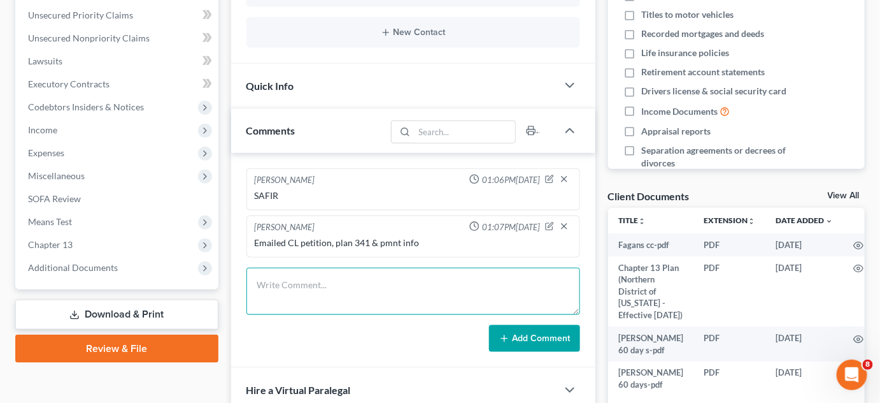
drag, startPoint x: 431, startPoint y: 289, endPoint x: 426, endPoint y: 276, distance: 13.1
click at [429, 285] on textarea at bounding box center [414, 291] width 334 height 47
type textarea "Uploaded SSN, [GEOGRAPHIC_DATA], 2024 TR"
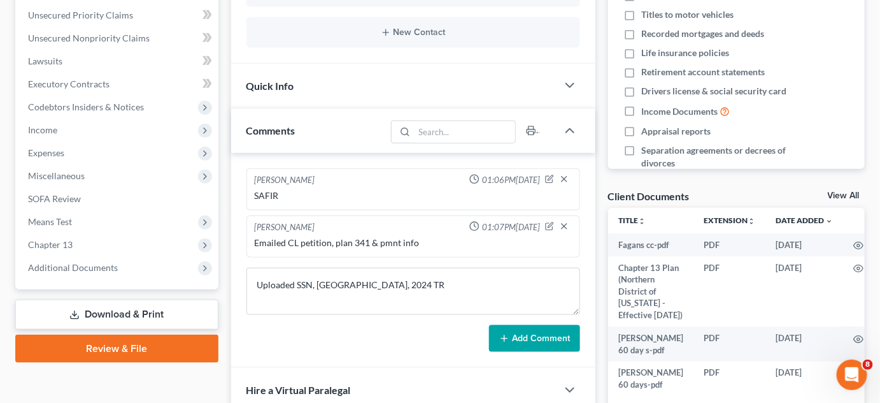
click at [557, 334] on button "Add Comment" at bounding box center [534, 338] width 91 height 27
